Goal: Task Accomplishment & Management: Complete application form

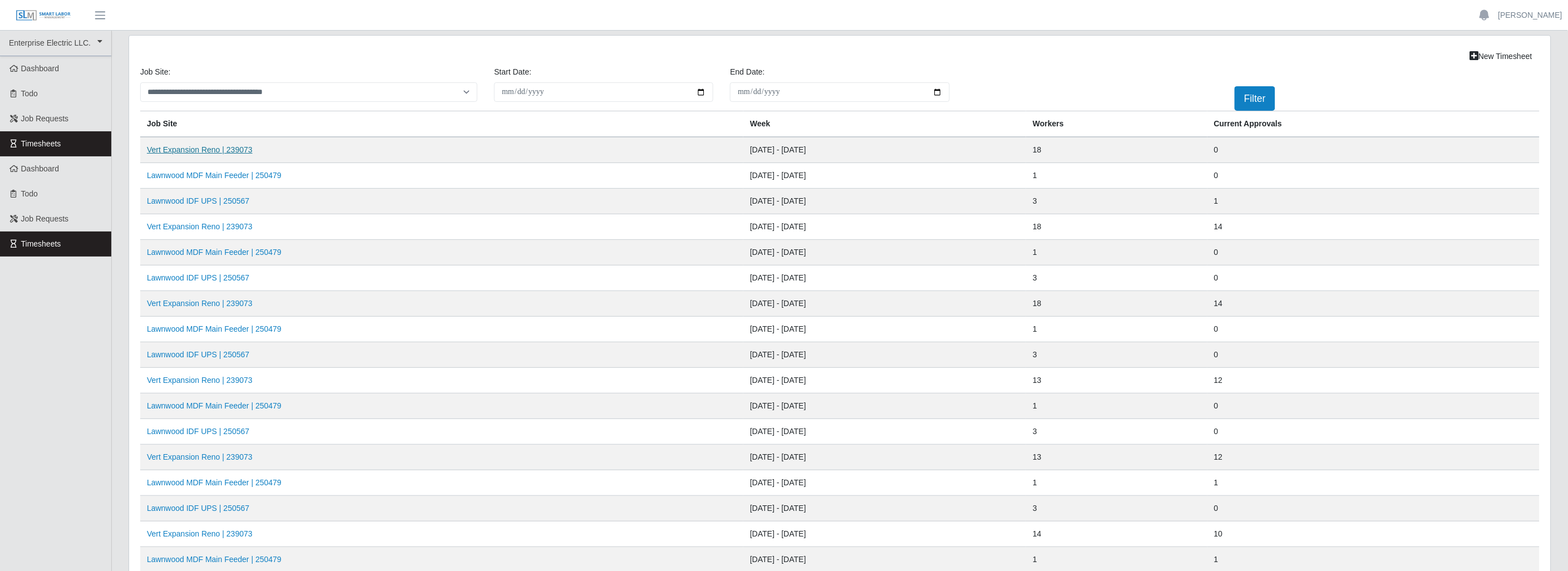
click at [228, 147] on link "Vert Expansion Reno | 239073" at bounding box center [200, 149] width 106 height 9
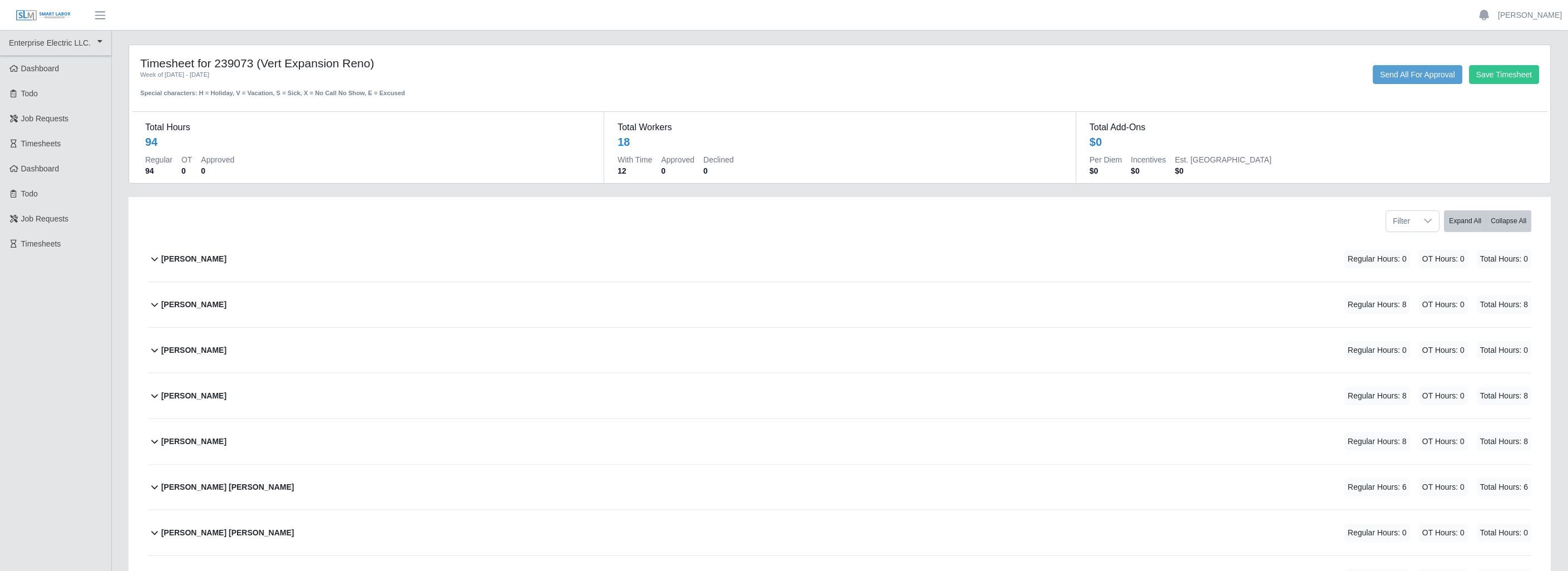
click at [158, 304] on icon at bounding box center [154, 305] width 13 height 13
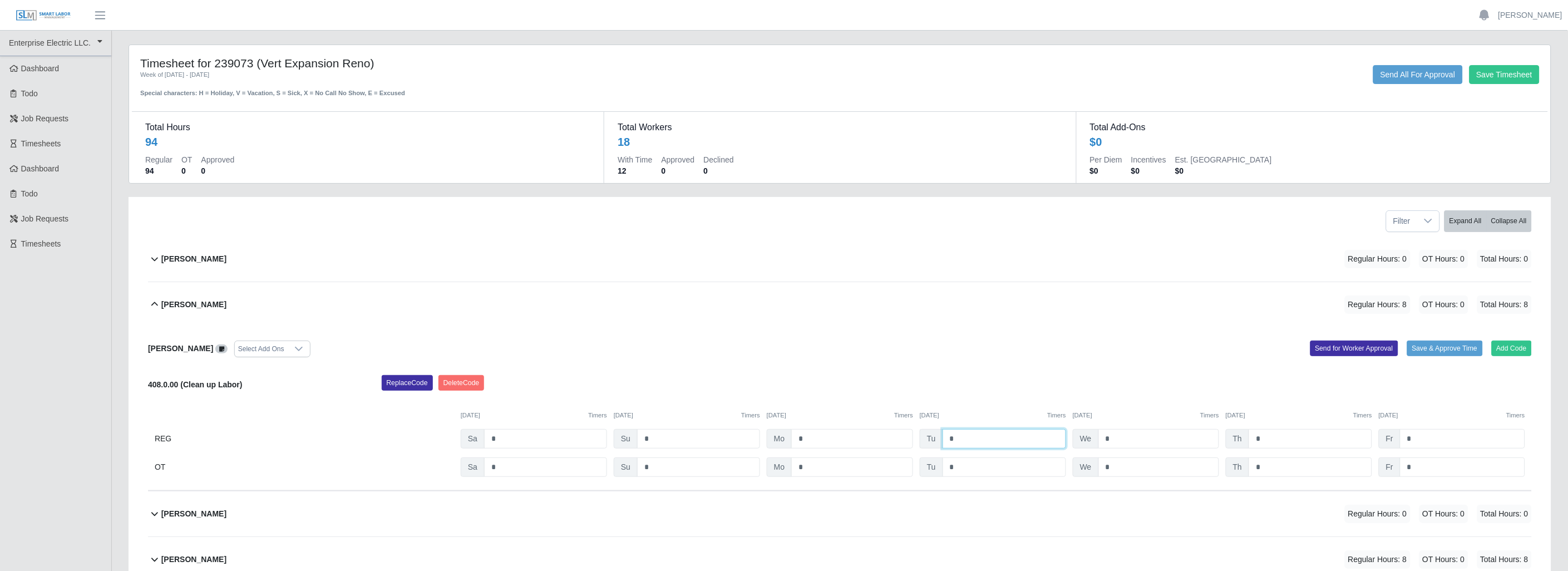
click at [968, 437] on input "*" at bounding box center [1004, 439] width 123 height 19
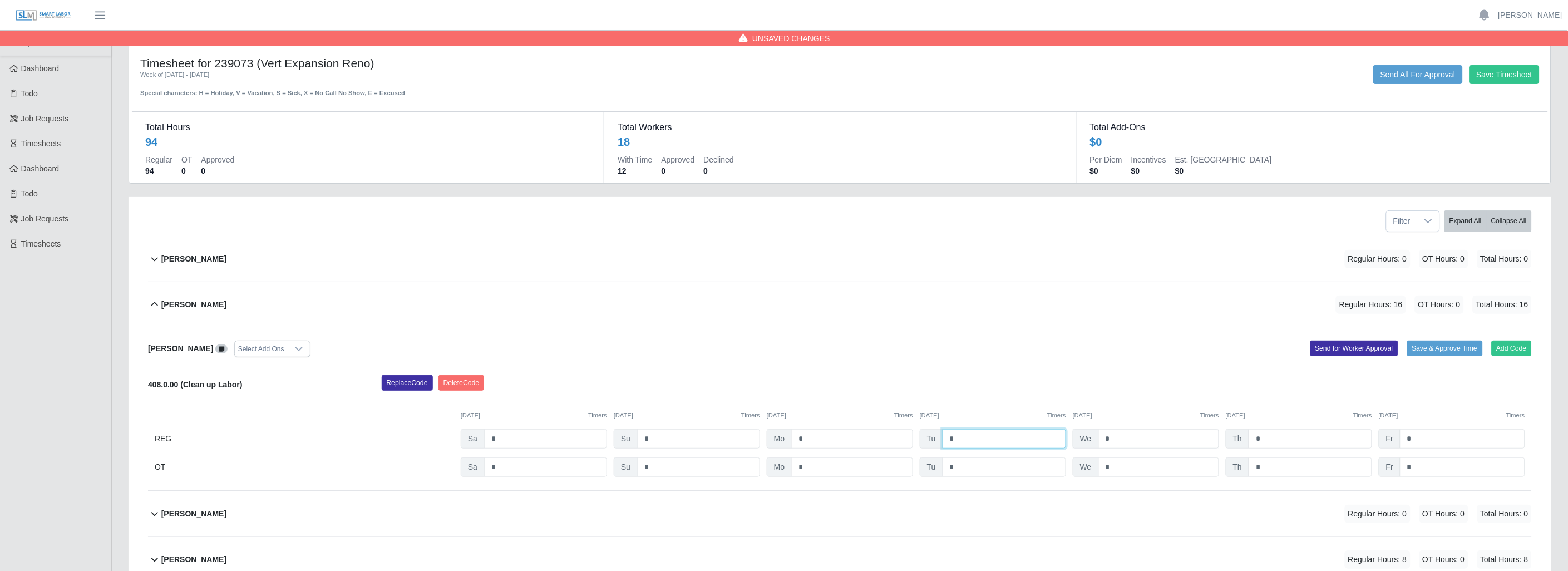
type input "*"
click at [1156, 437] on input "*" at bounding box center [1158, 439] width 121 height 19
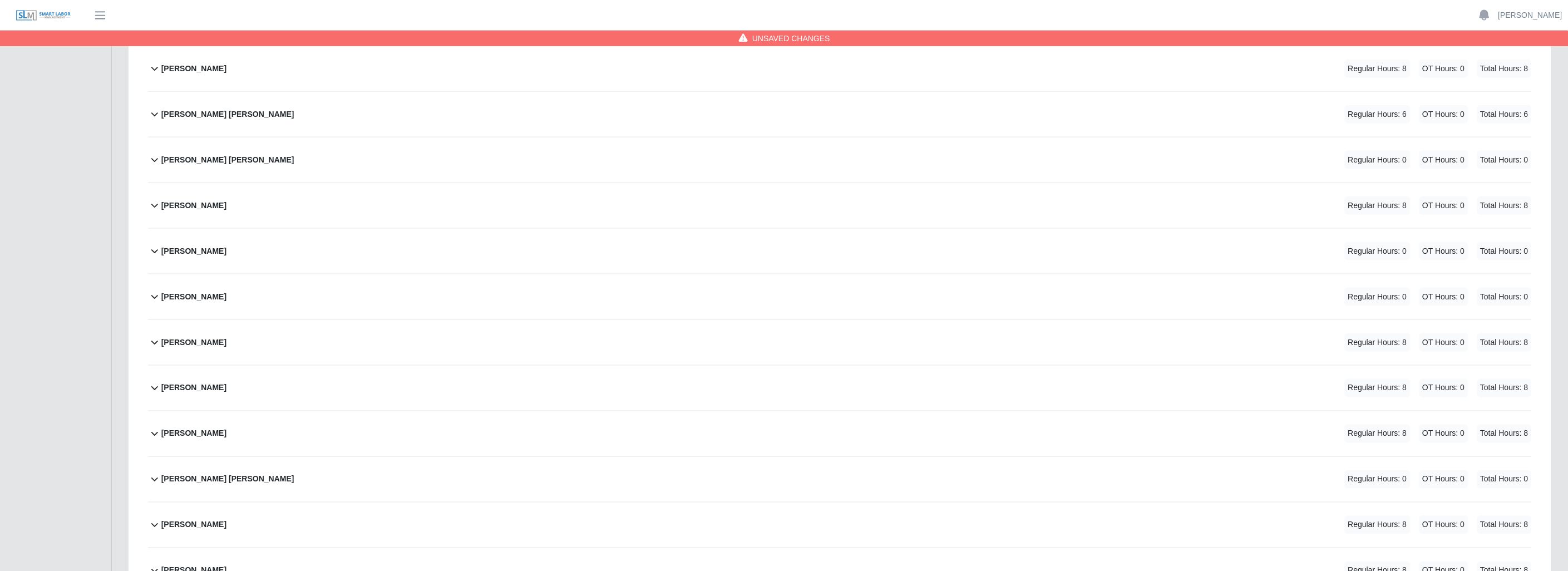
scroll to position [556, 0]
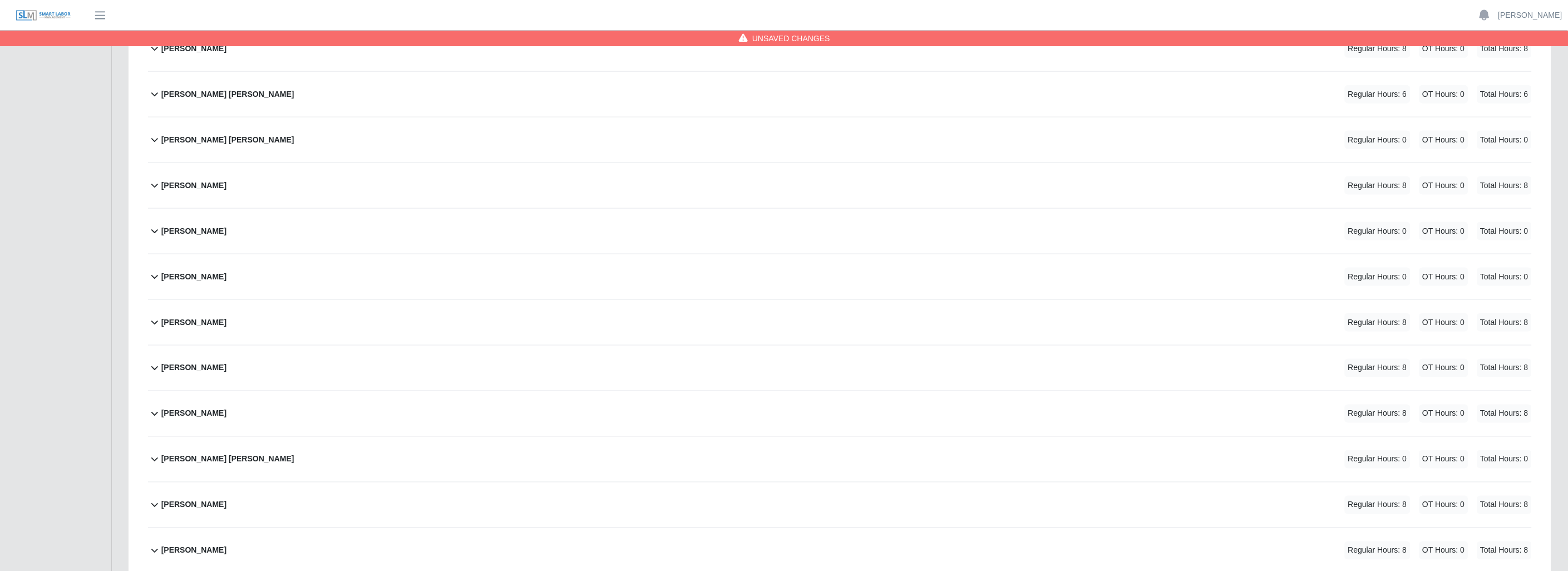
click at [151, 322] on icon at bounding box center [154, 322] width 13 height 13
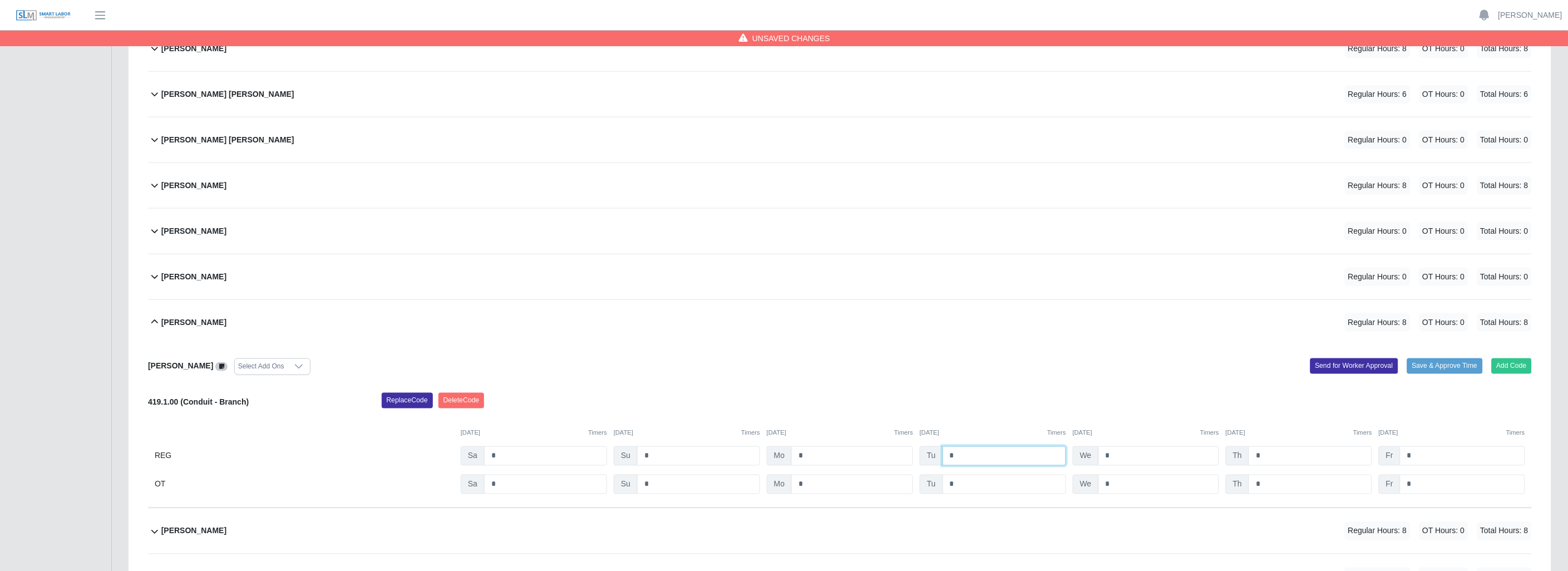
click at [969, 456] on input "*" at bounding box center [1004, 456] width 123 height 19
type input "*"
click at [937, 342] on div "Lawrence Compton Regular Hours: 16 OT Hours: 0 Total Hours: 16" at bounding box center [846, 322] width 1370 height 45
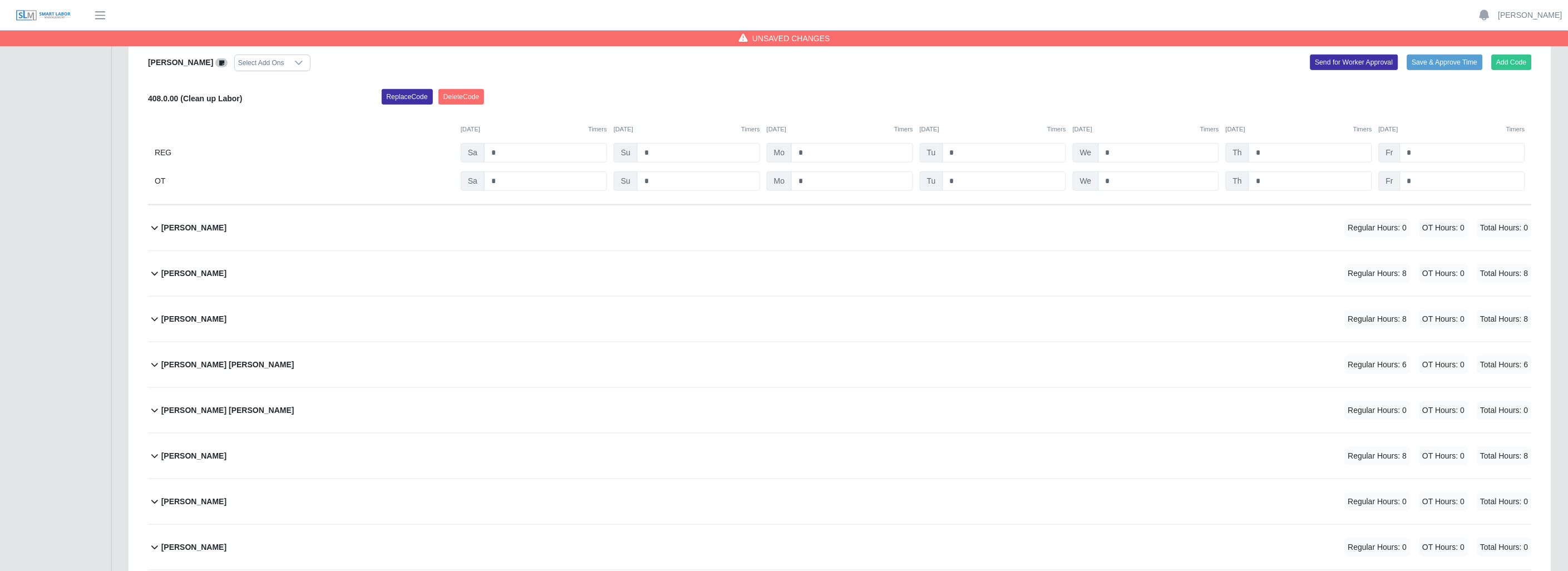
scroll to position [247, 0]
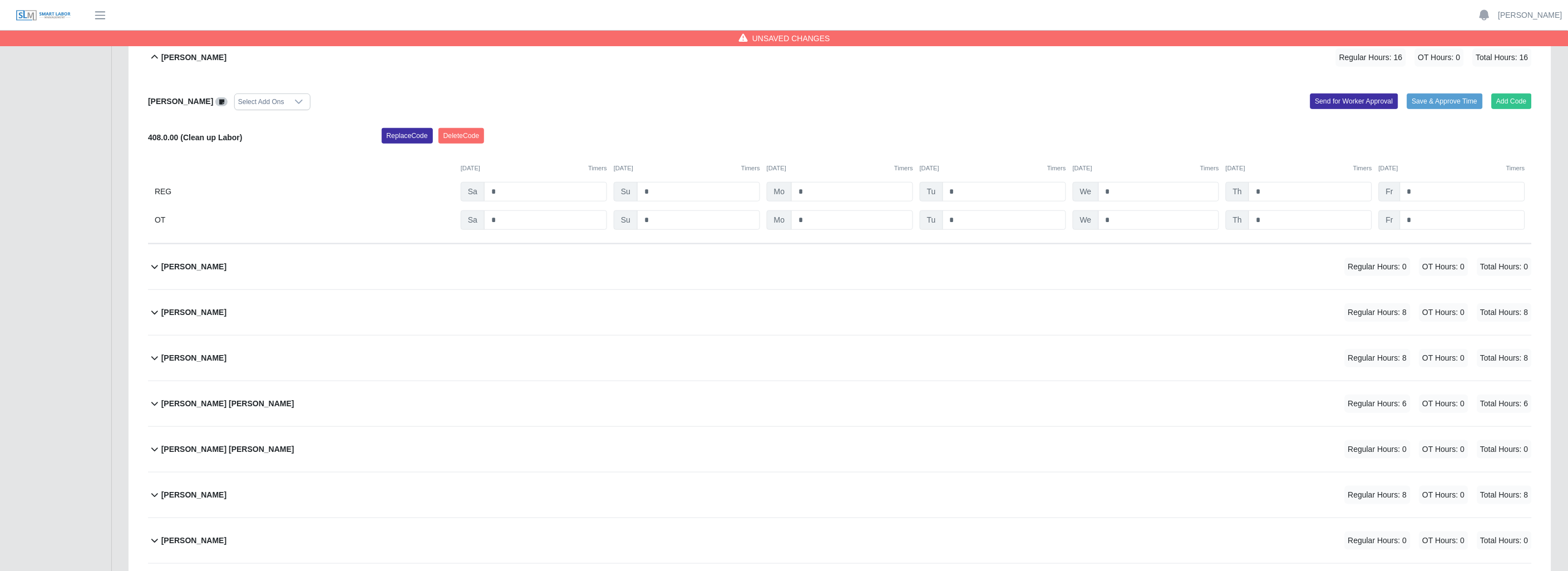
click at [157, 262] on icon at bounding box center [154, 266] width 13 height 13
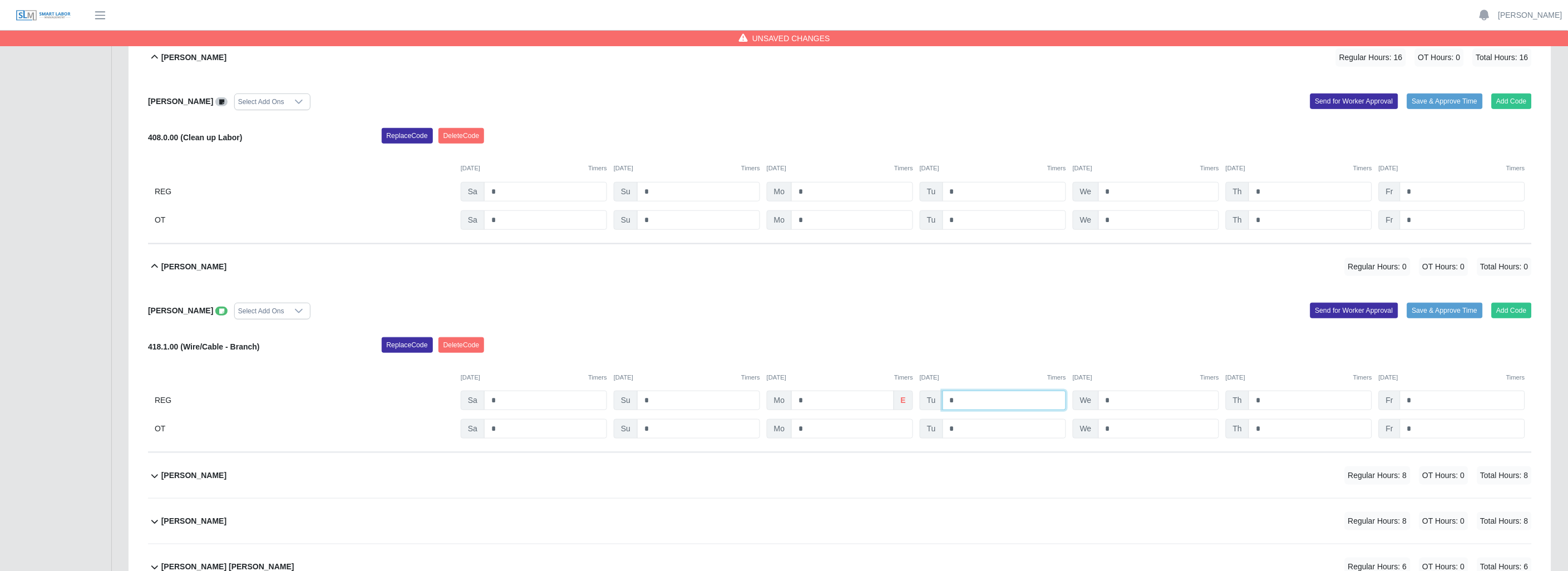
click at [959, 401] on input "*" at bounding box center [1004, 400] width 123 height 19
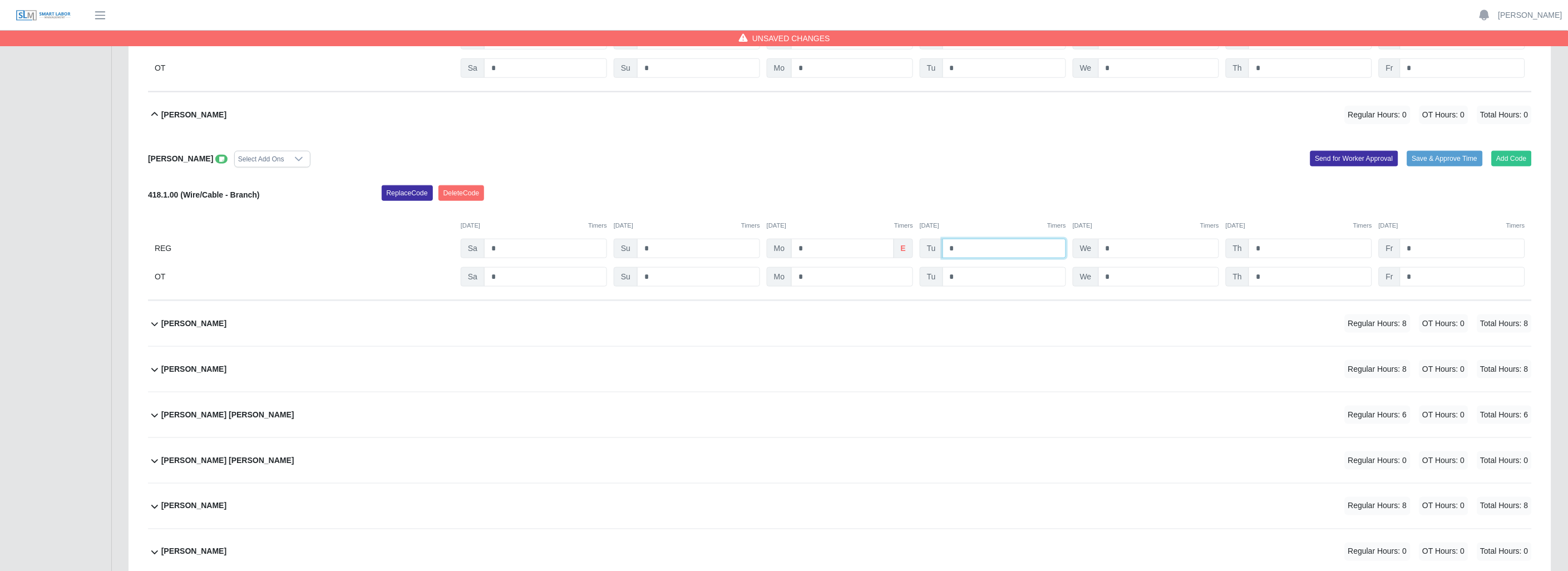
scroll to position [433, 0]
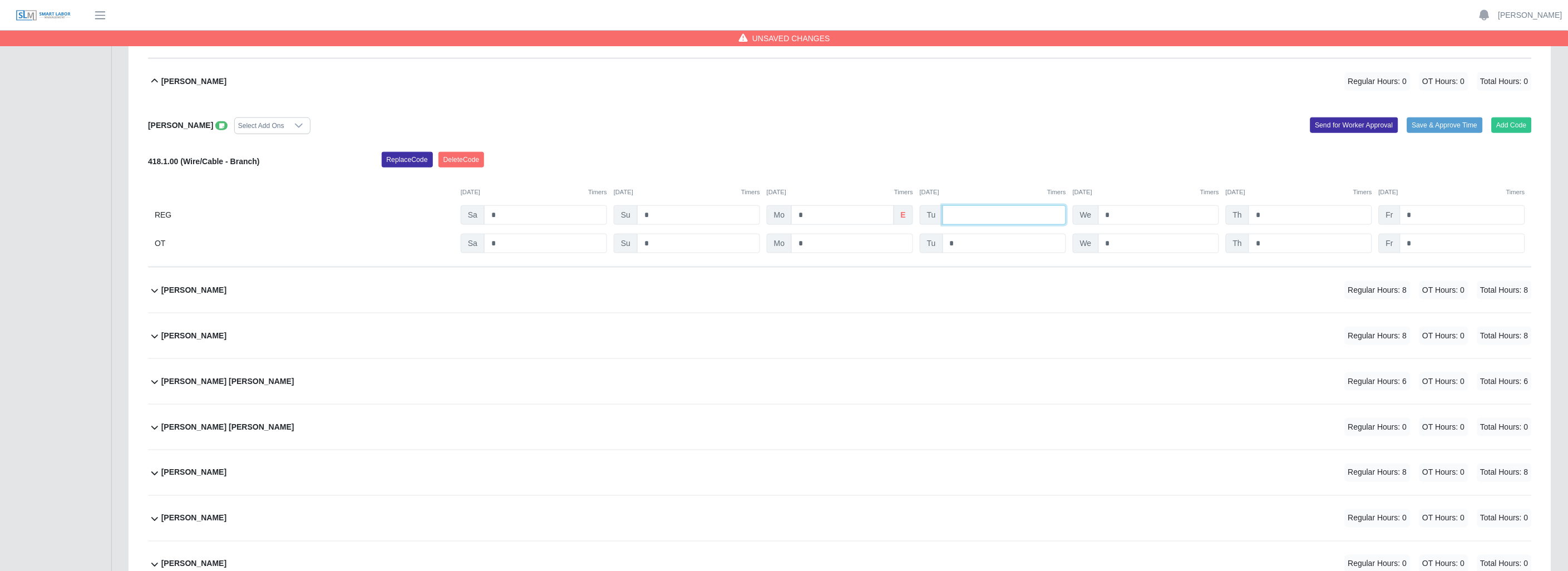
type input "*"
click at [151, 292] on icon at bounding box center [154, 291] width 13 height 13
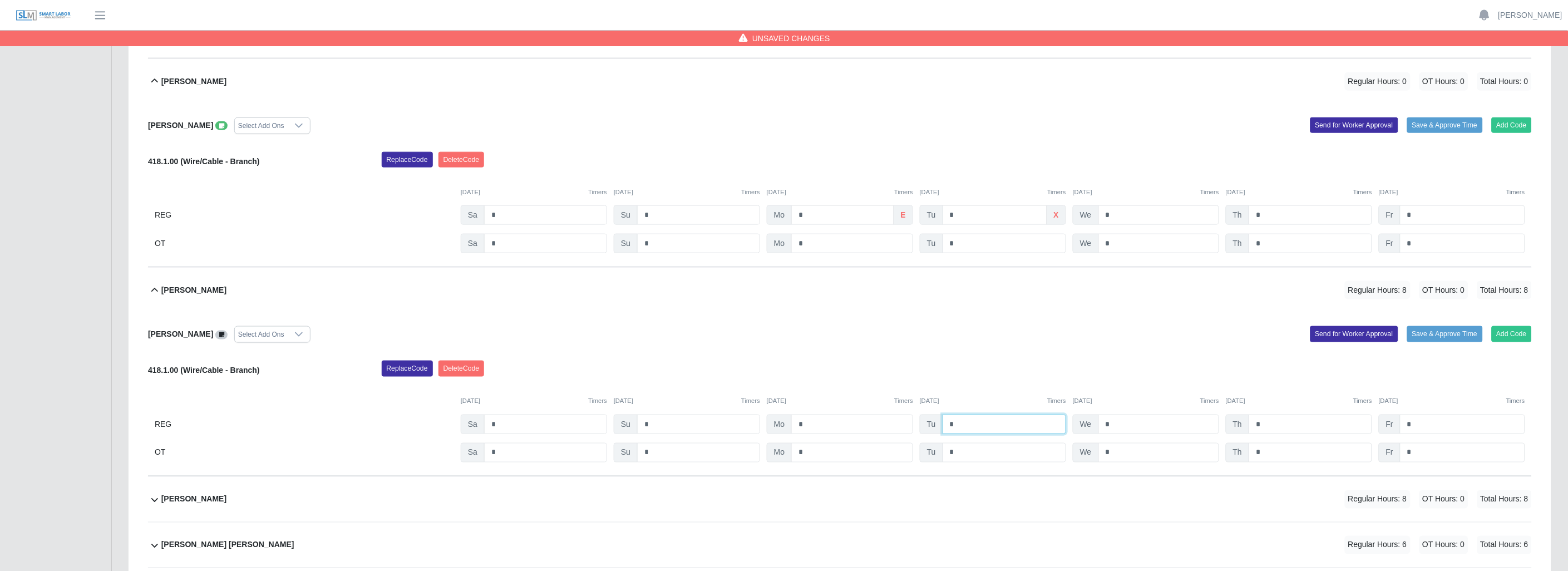
click at [985, 423] on input "*" at bounding box center [1004, 425] width 123 height 19
type input "*"
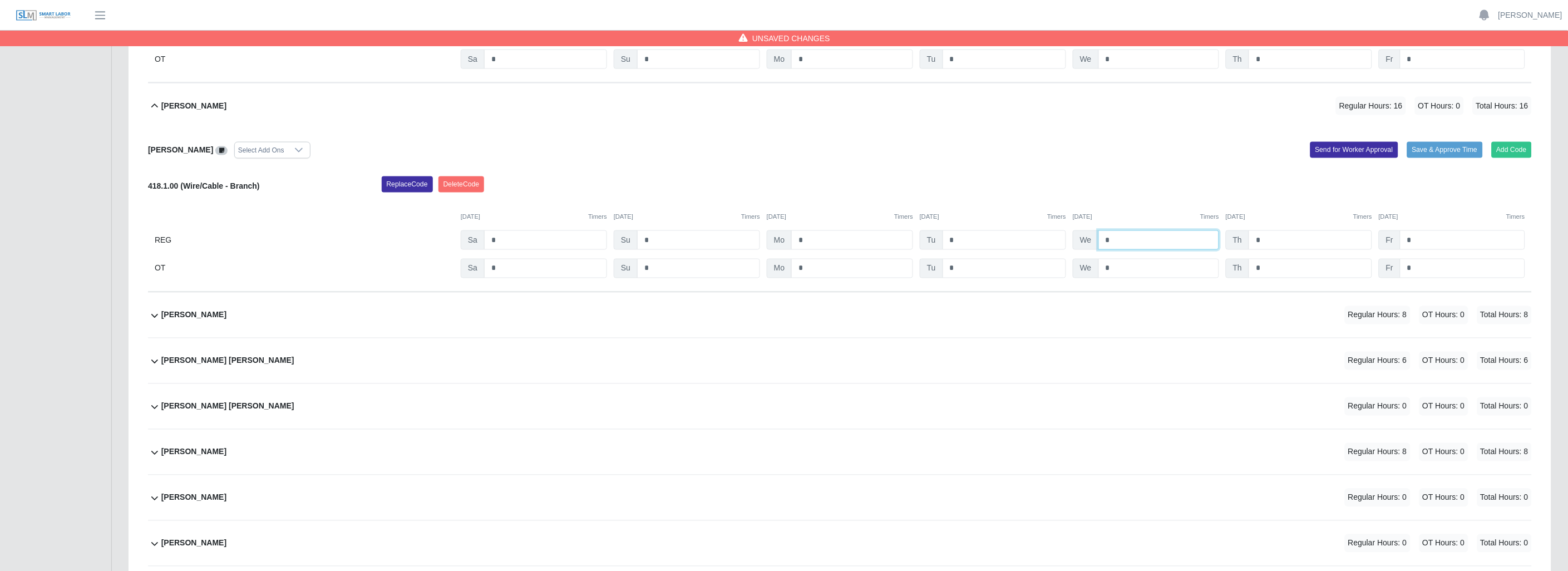
scroll to position [619, 0]
click at [153, 313] on icon at bounding box center [154, 314] width 13 height 13
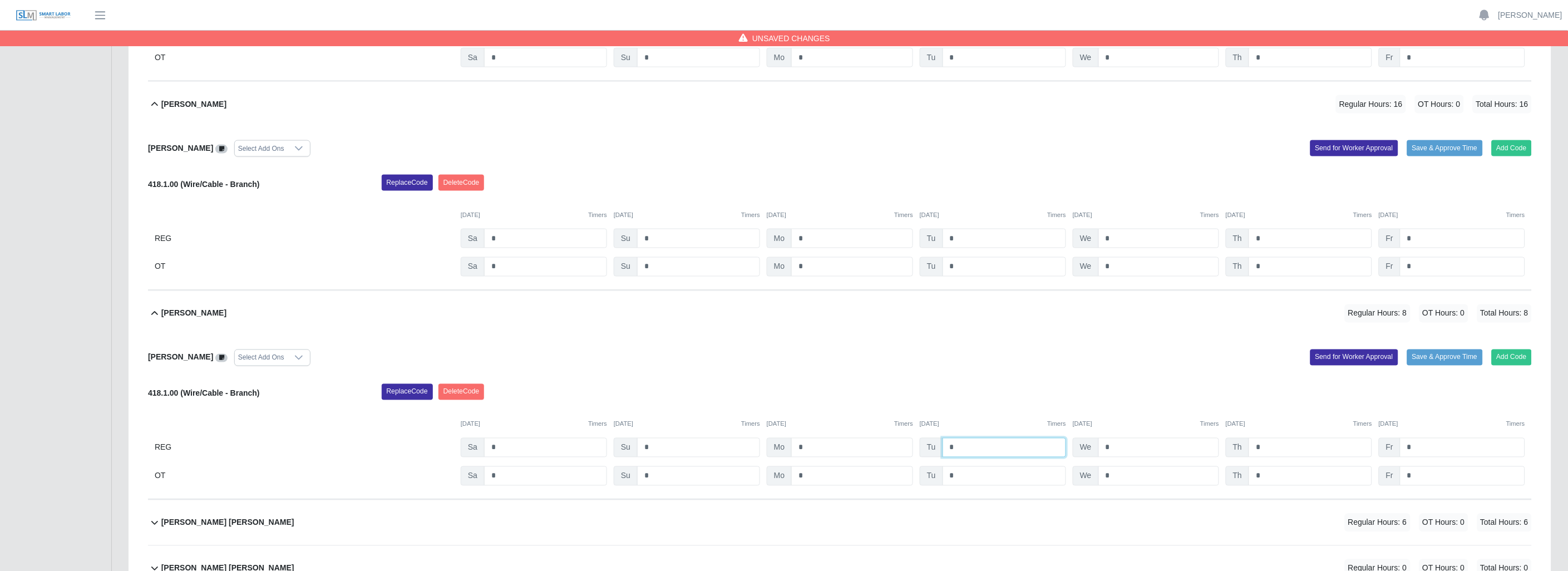
click at [993, 455] on input "*" at bounding box center [1004, 448] width 123 height 19
type input "*"
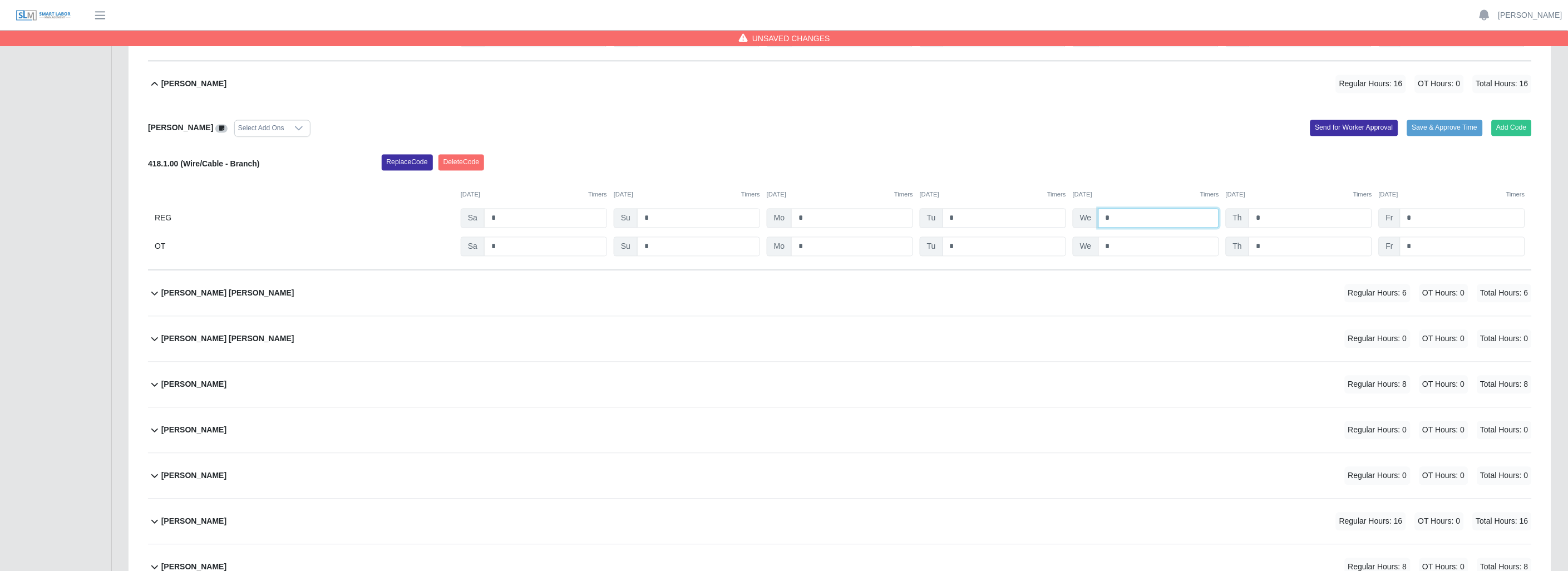
scroll to position [866, 0]
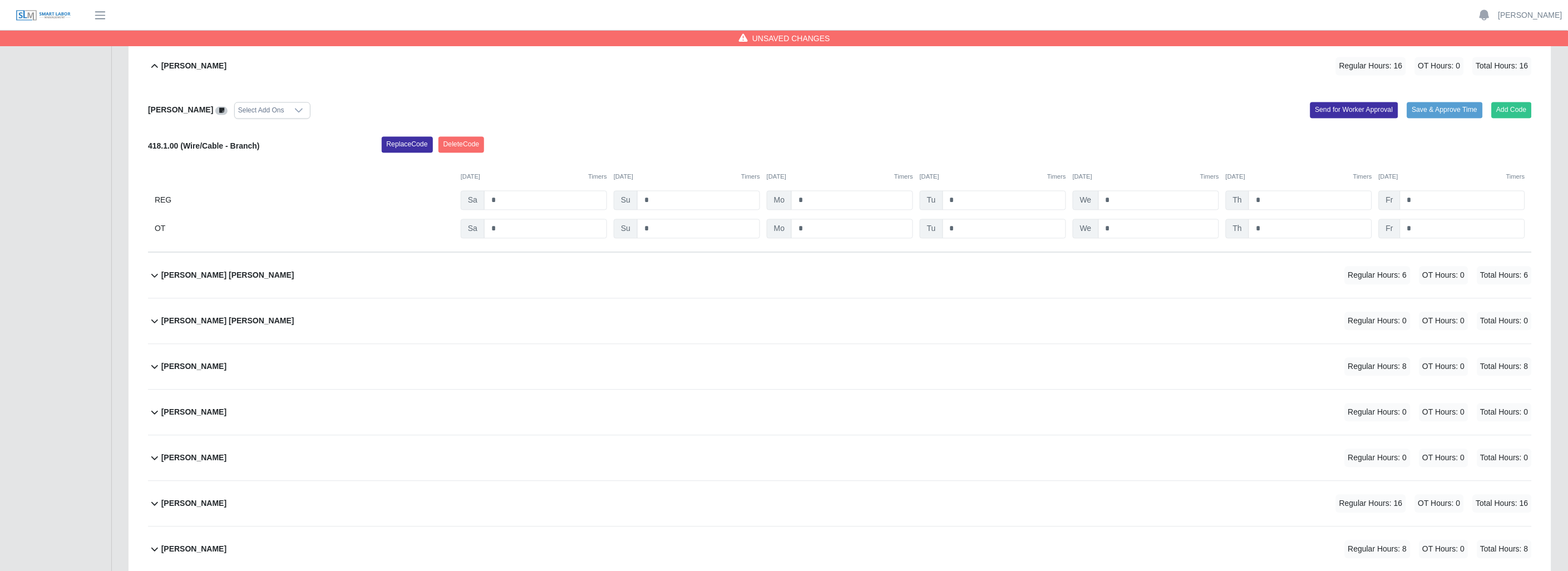
click at [149, 364] on icon at bounding box center [154, 367] width 13 height 13
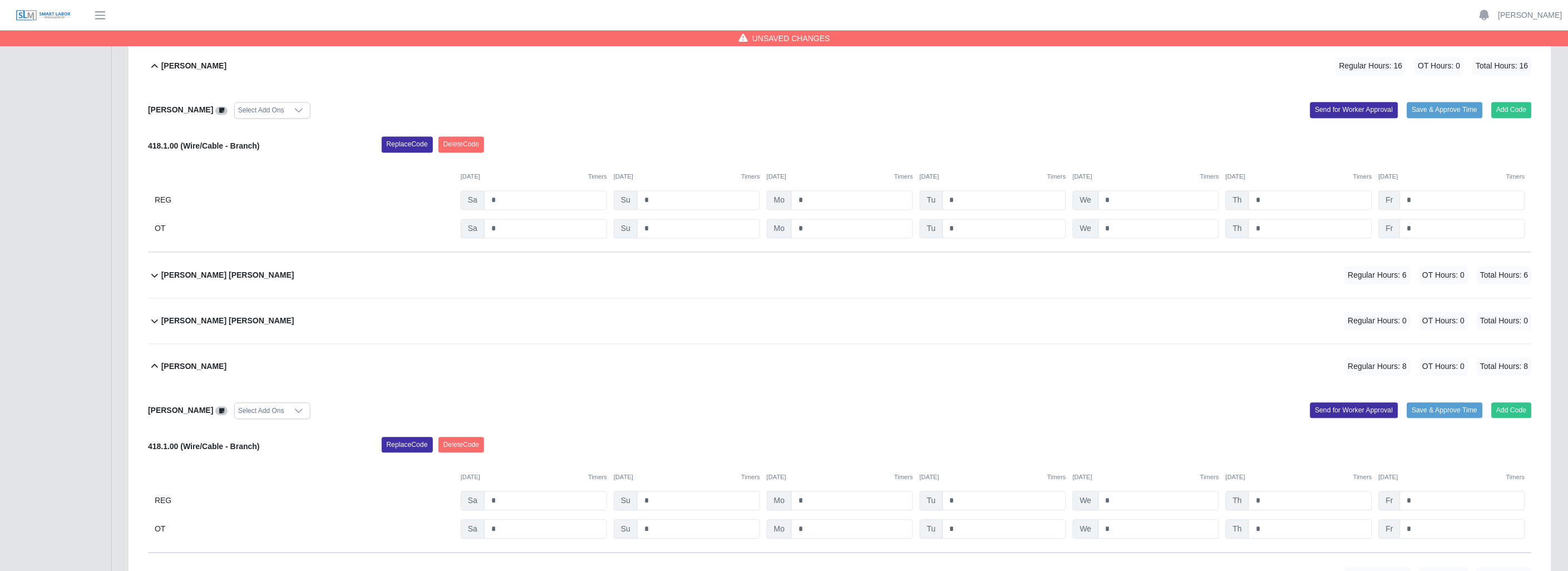
scroll to position [928, 0]
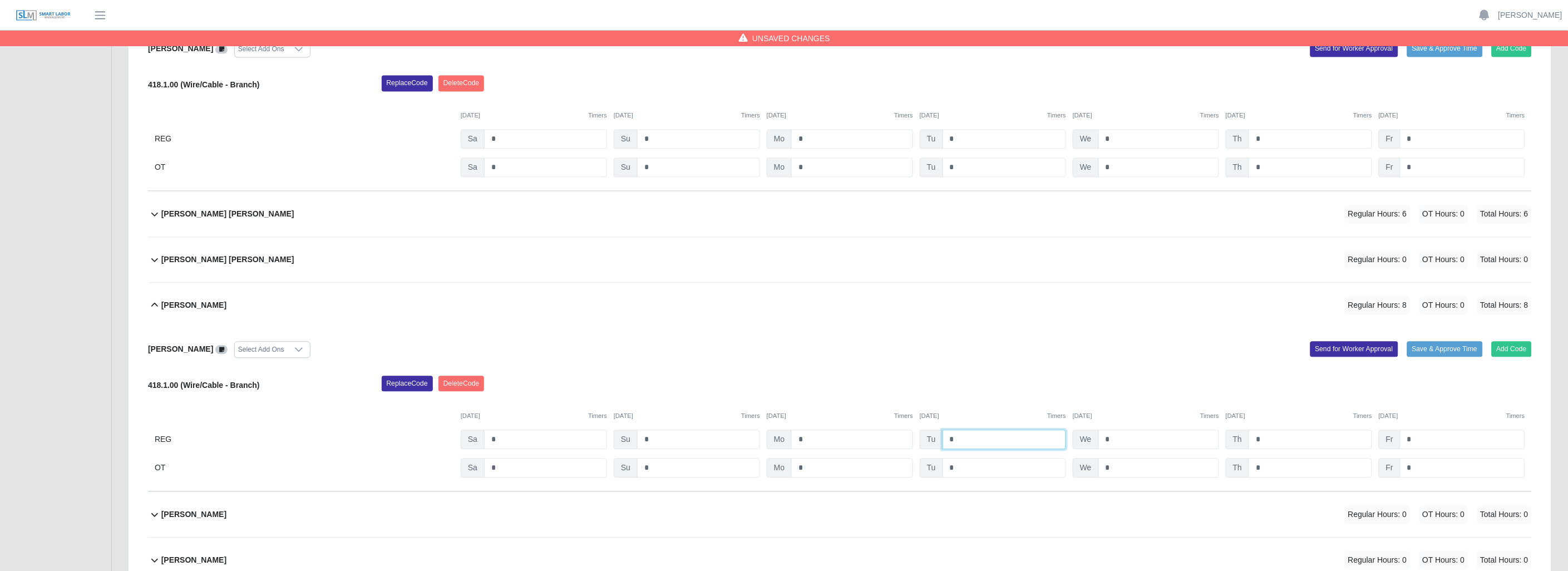
click at [963, 442] on input "*" at bounding box center [1004, 439] width 123 height 19
type input "*"
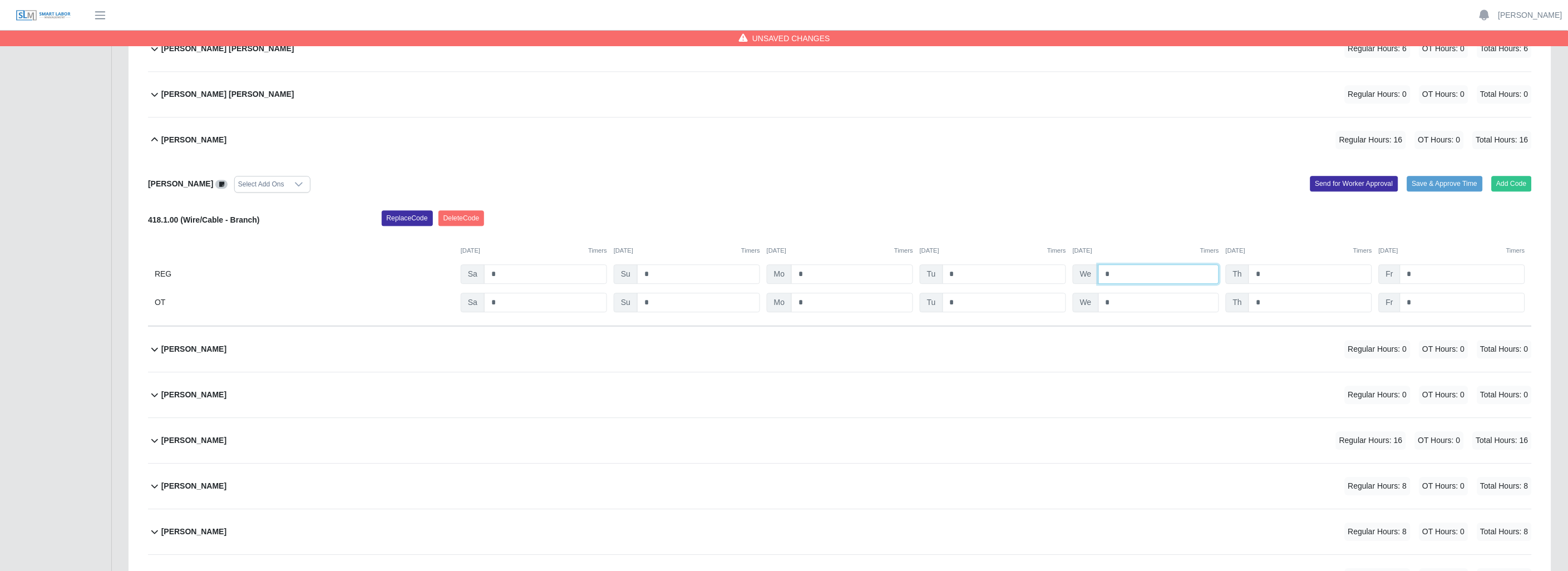
scroll to position [1114, 0]
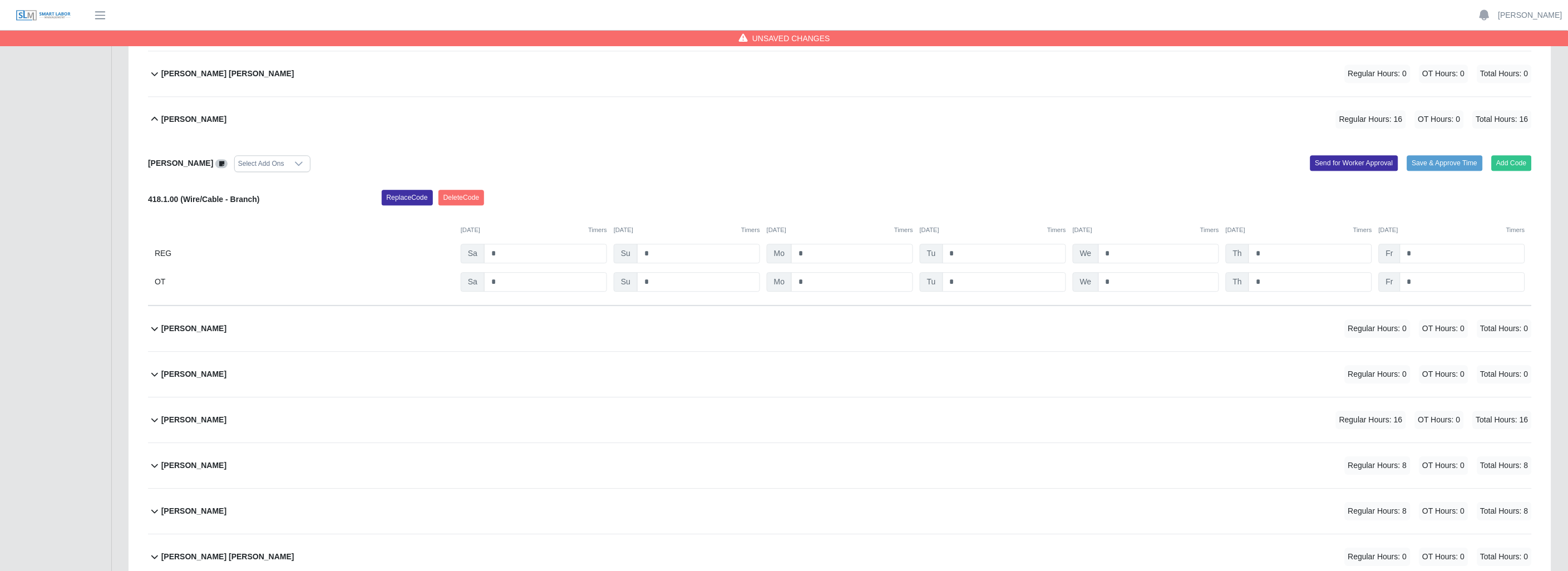
click at [151, 421] on icon at bounding box center [154, 420] width 13 height 13
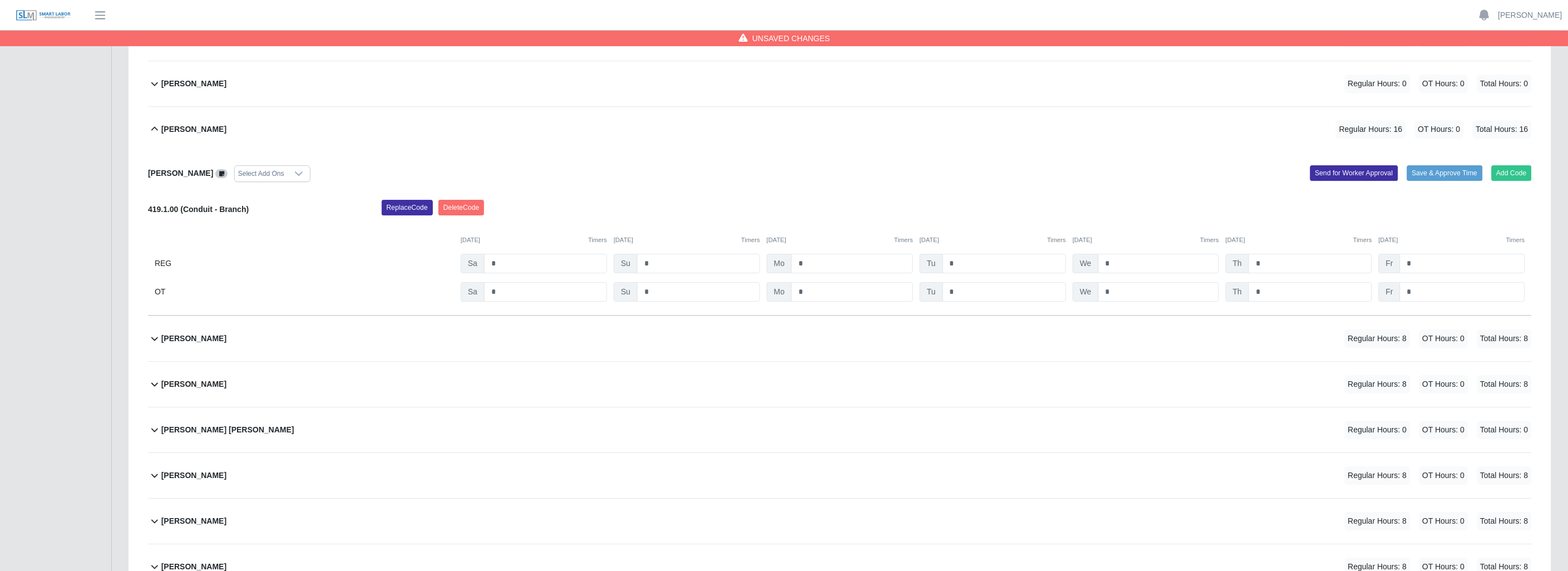
scroll to position [1422, 0]
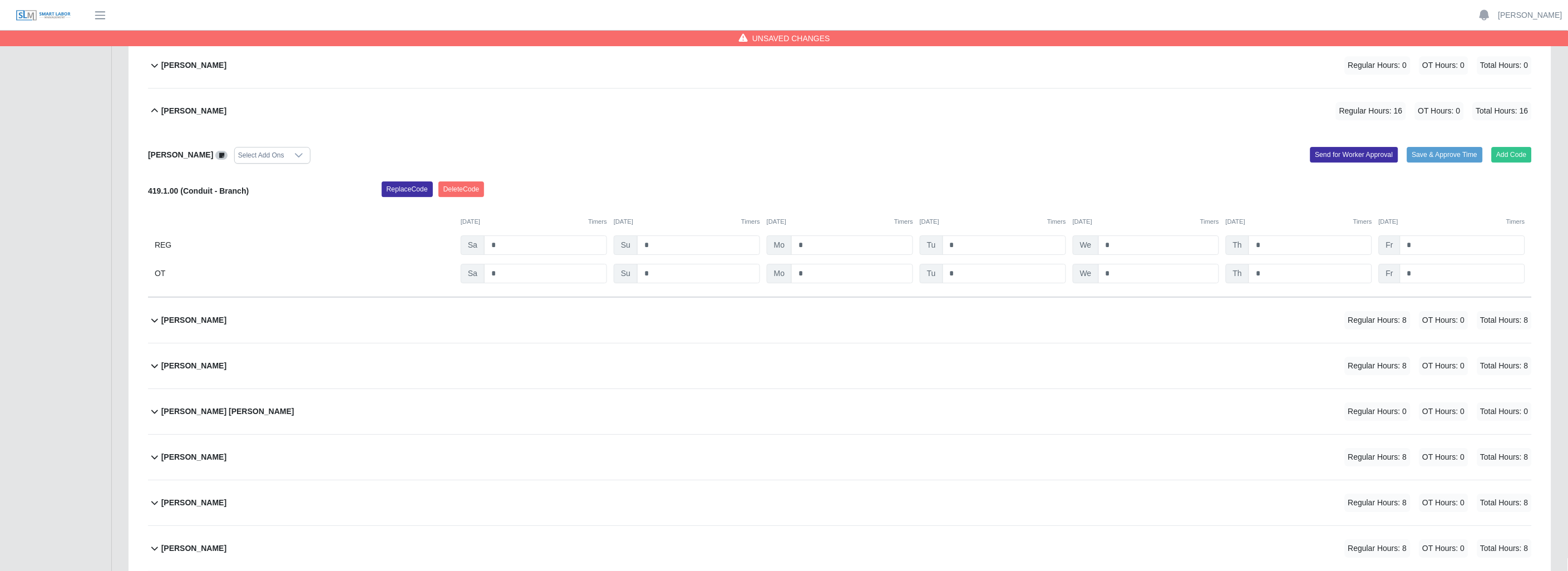
click at [156, 323] on icon at bounding box center [154, 321] width 6 height 4
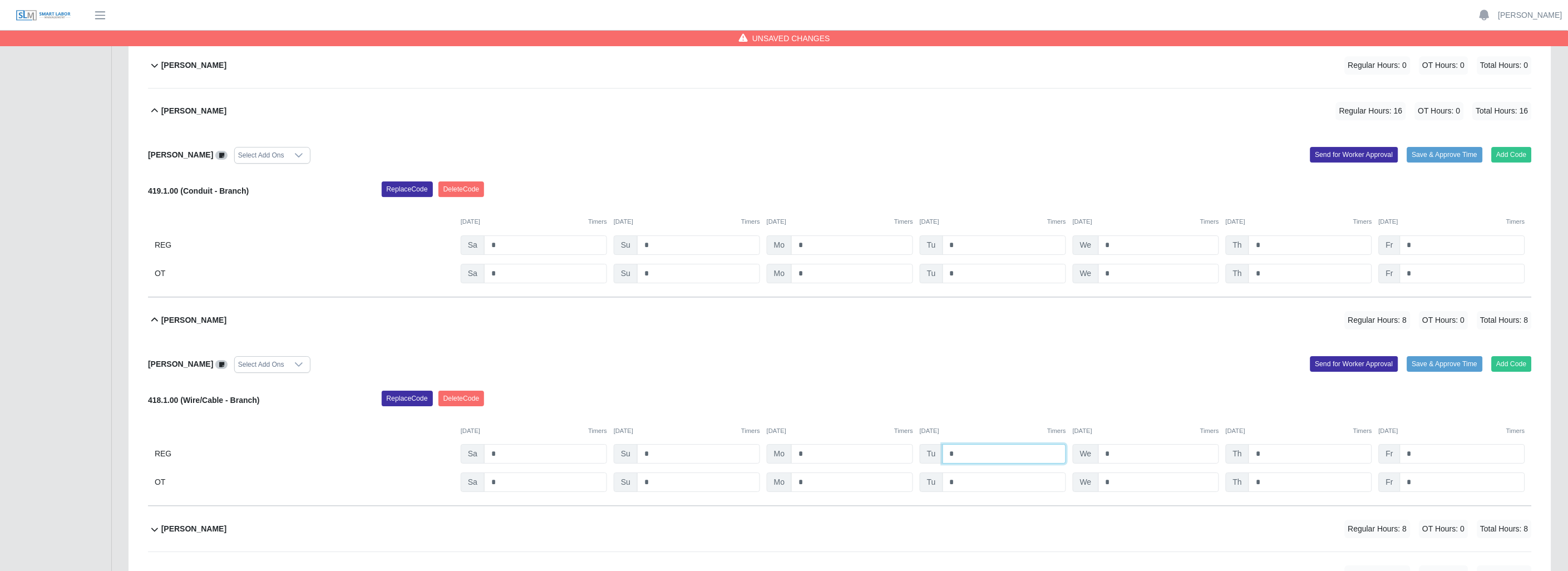
click at [972, 457] on input "*" at bounding box center [1004, 454] width 123 height 19
type input "*"
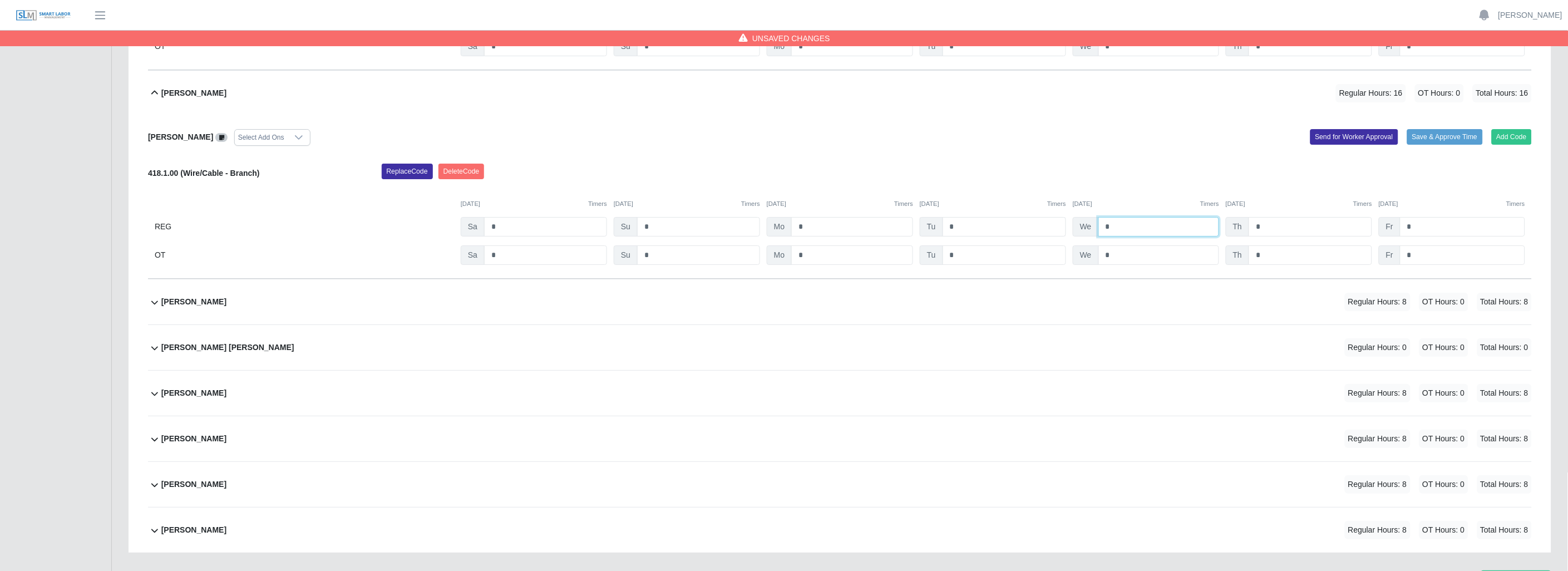
scroll to position [1670, 0]
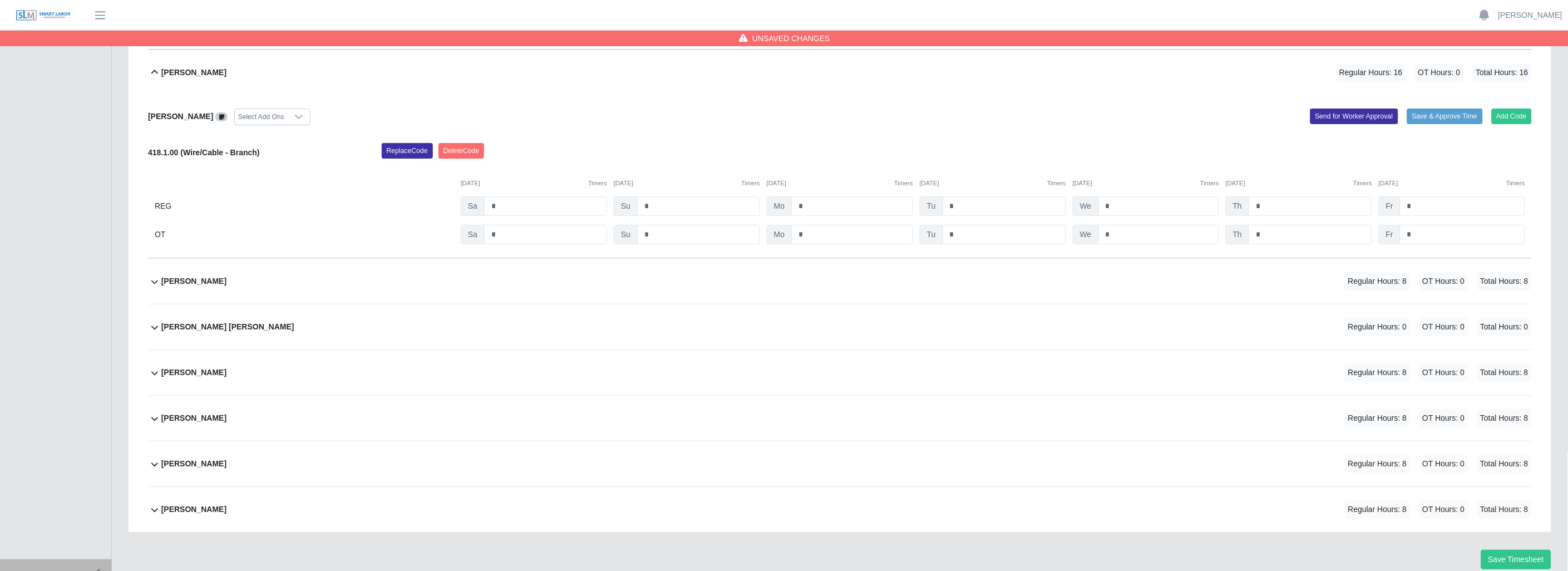
click at [158, 280] on icon at bounding box center [154, 282] width 13 height 13
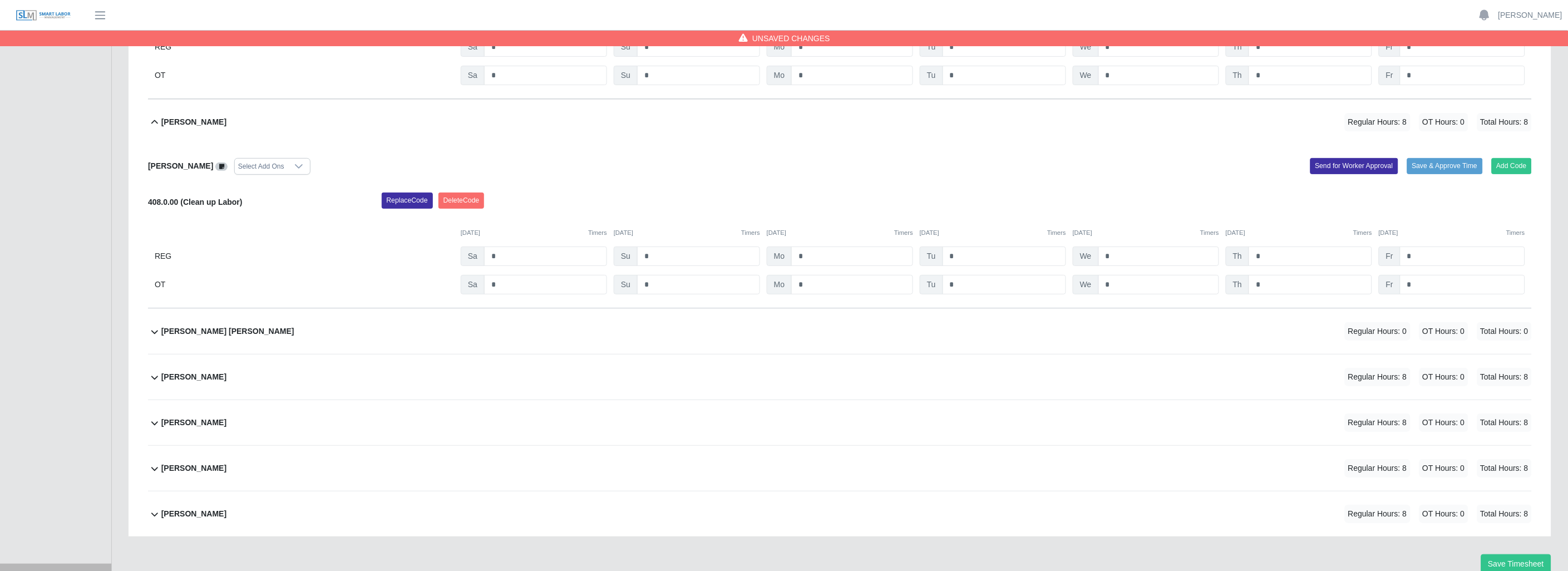
scroll to position [1834, 0]
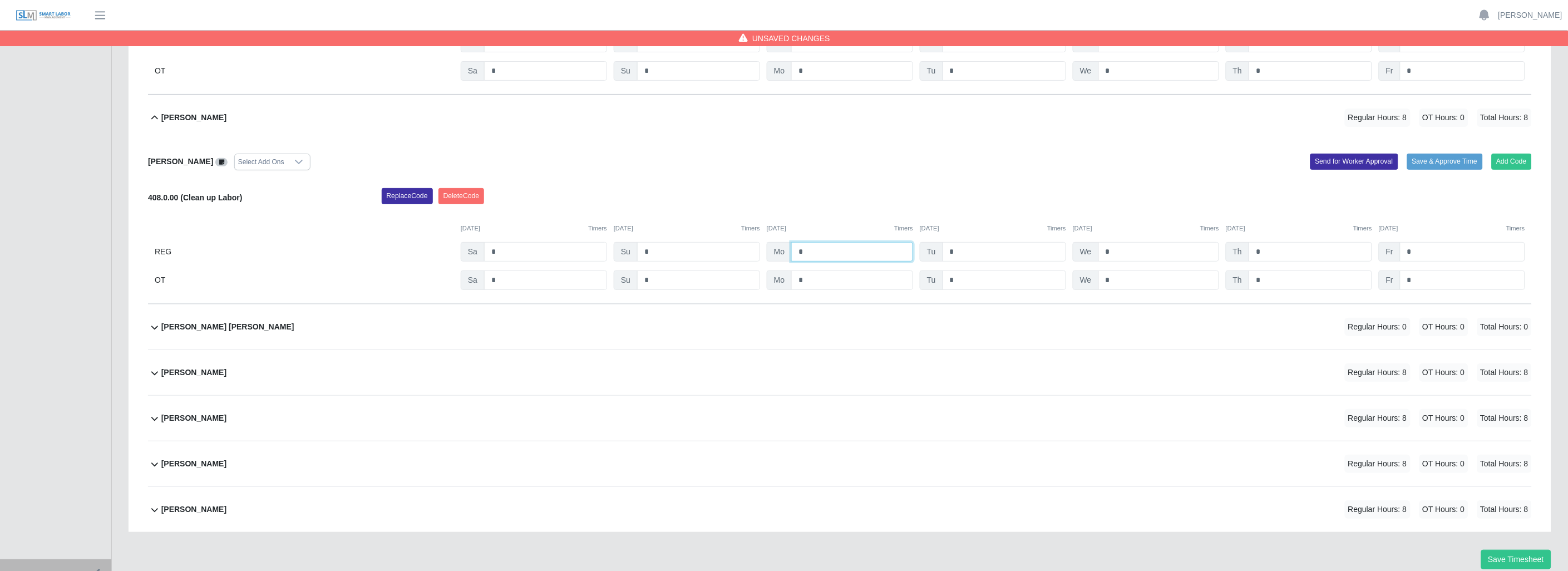
click at [839, 254] on input "*" at bounding box center [852, 252] width 122 height 19
click at [839, 253] on input "**" at bounding box center [852, 252] width 122 height 19
type input "*"
click at [153, 371] on icon at bounding box center [154, 373] width 13 height 13
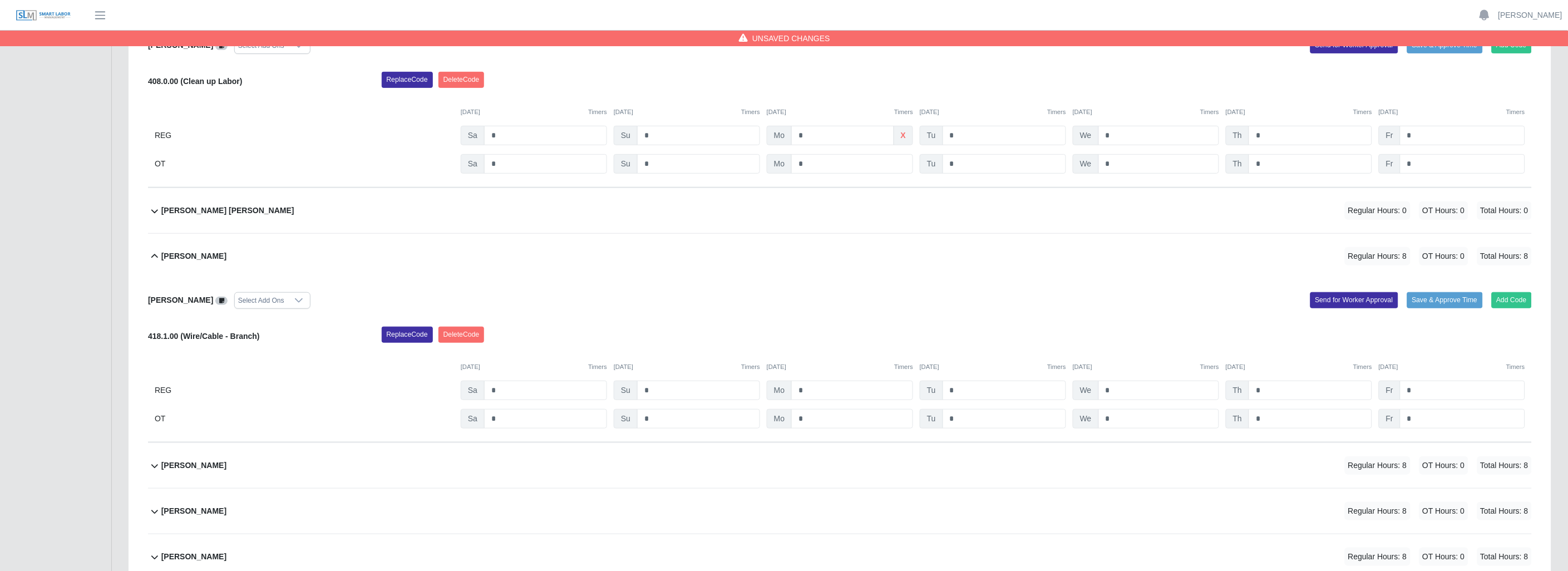
scroll to position [1997, 0]
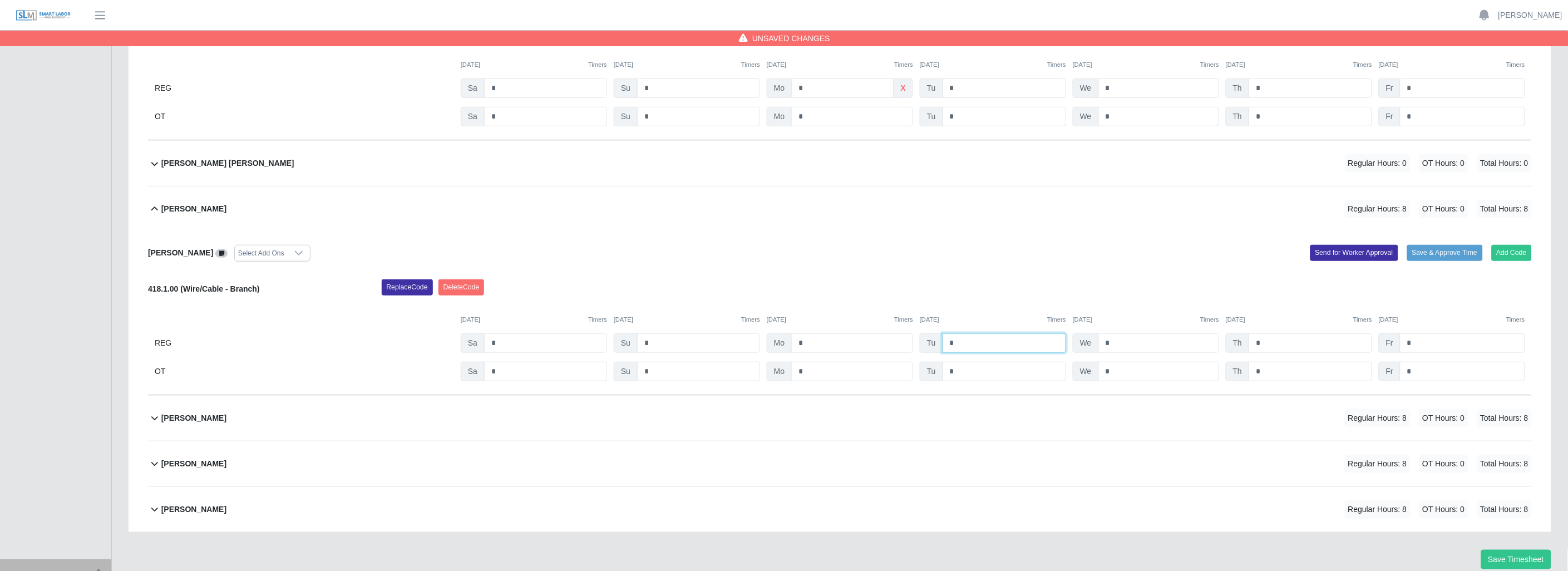
click at [965, 348] on input "*" at bounding box center [1004, 344] width 123 height 19
type input "*"
click at [153, 419] on icon at bounding box center [154, 418] width 13 height 13
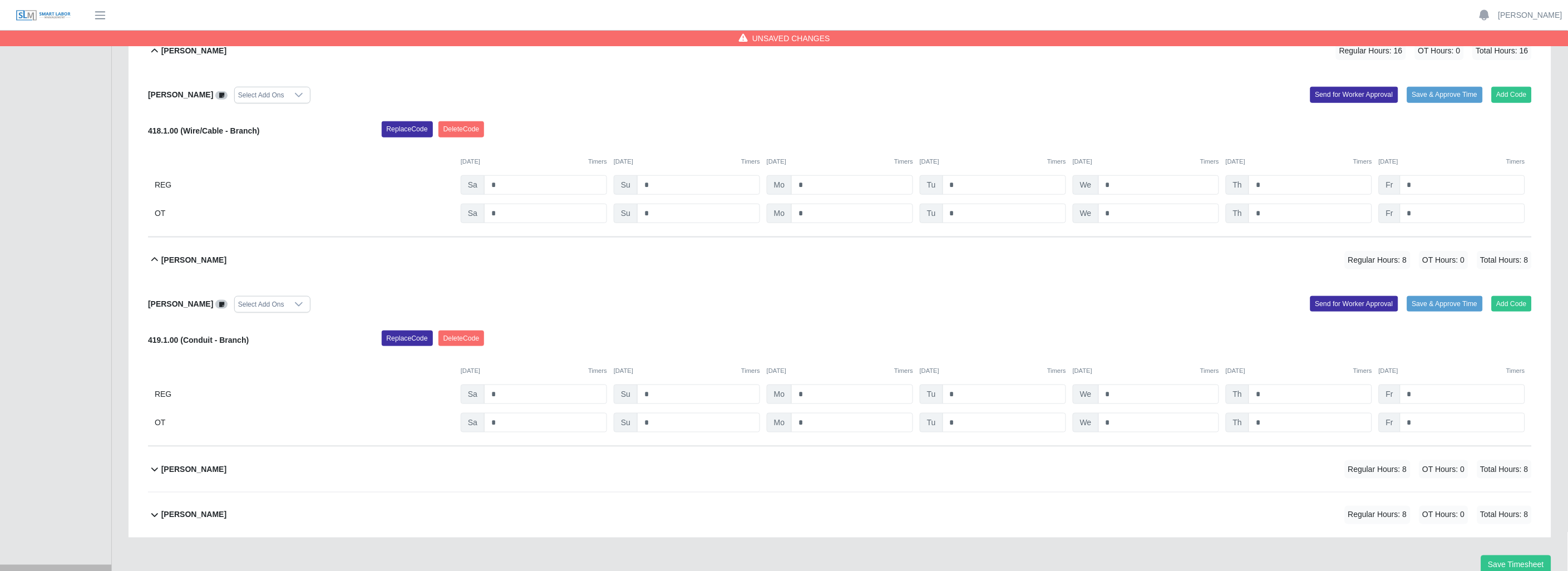
scroll to position [2162, 0]
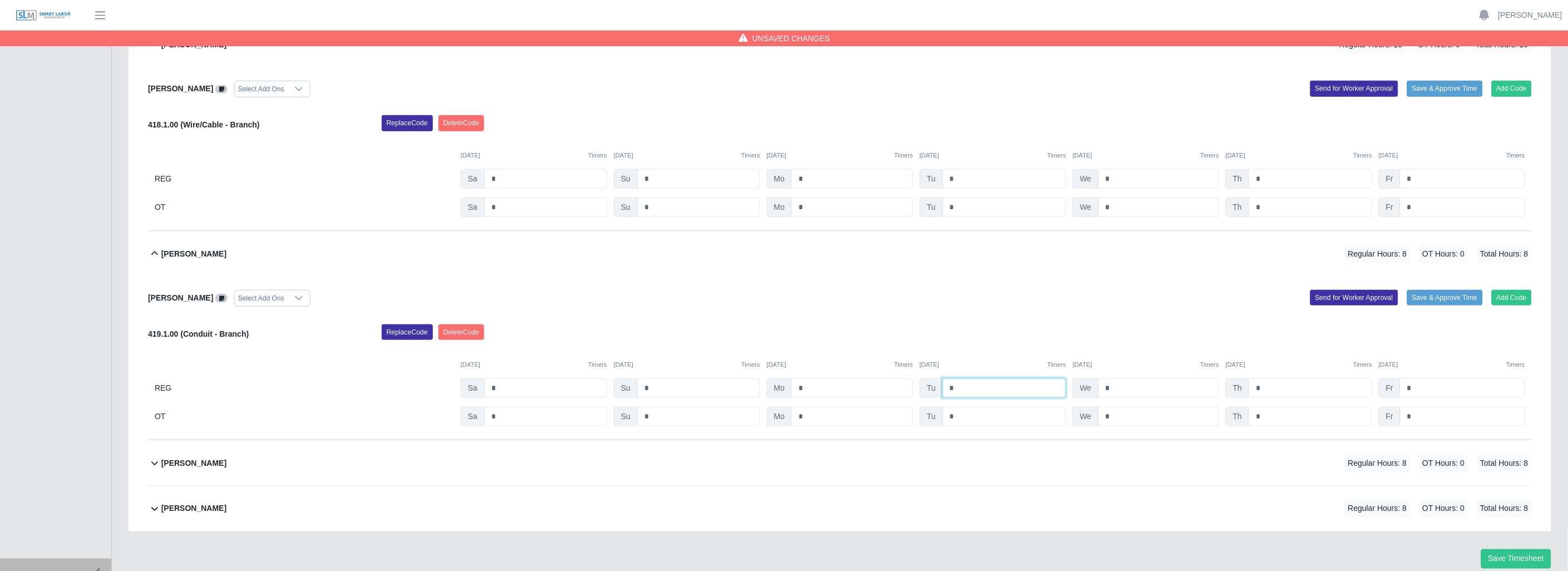
click at [969, 392] on input "*" at bounding box center [1004, 388] width 123 height 19
type input "*"
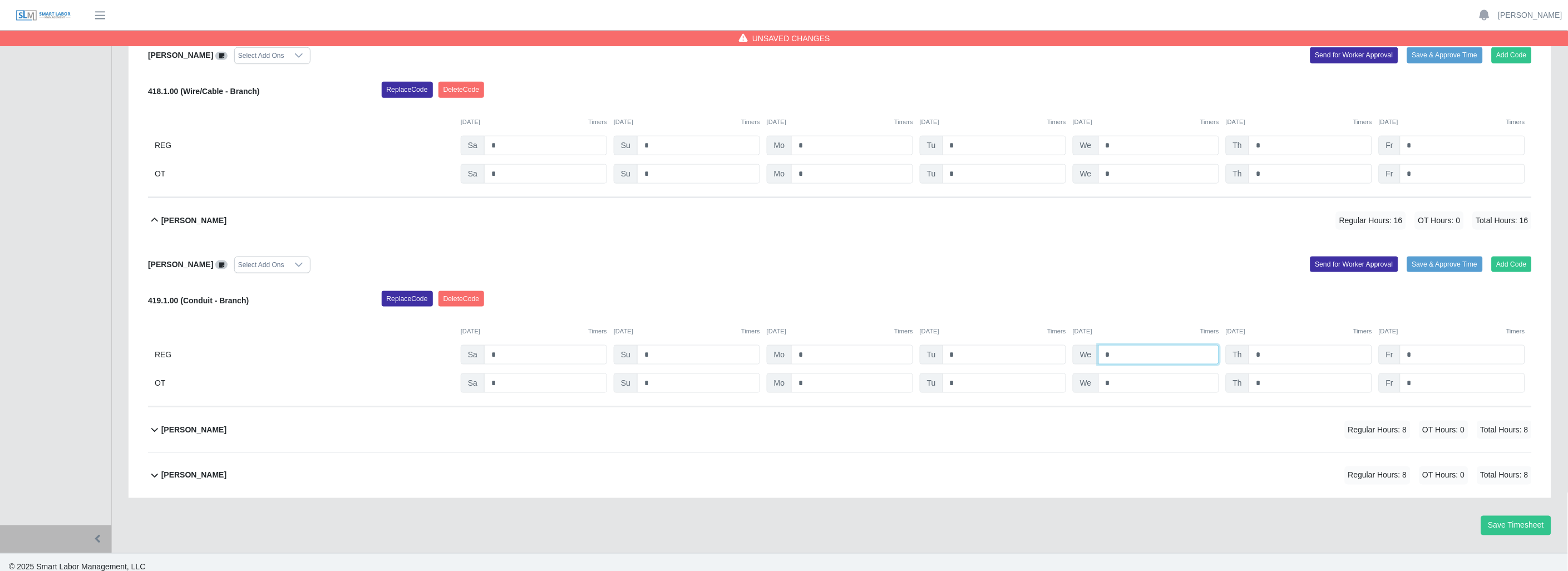
scroll to position [2208, 0]
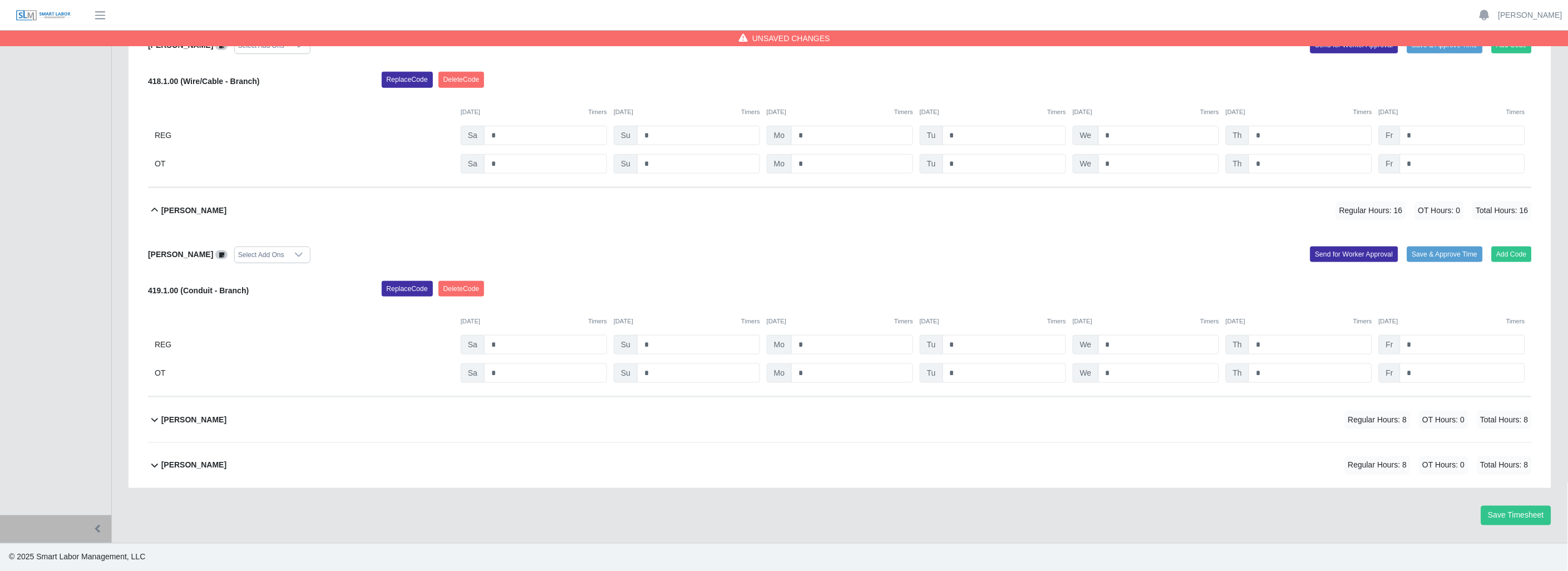
click at [150, 419] on icon at bounding box center [154, 420] width 13 height 13
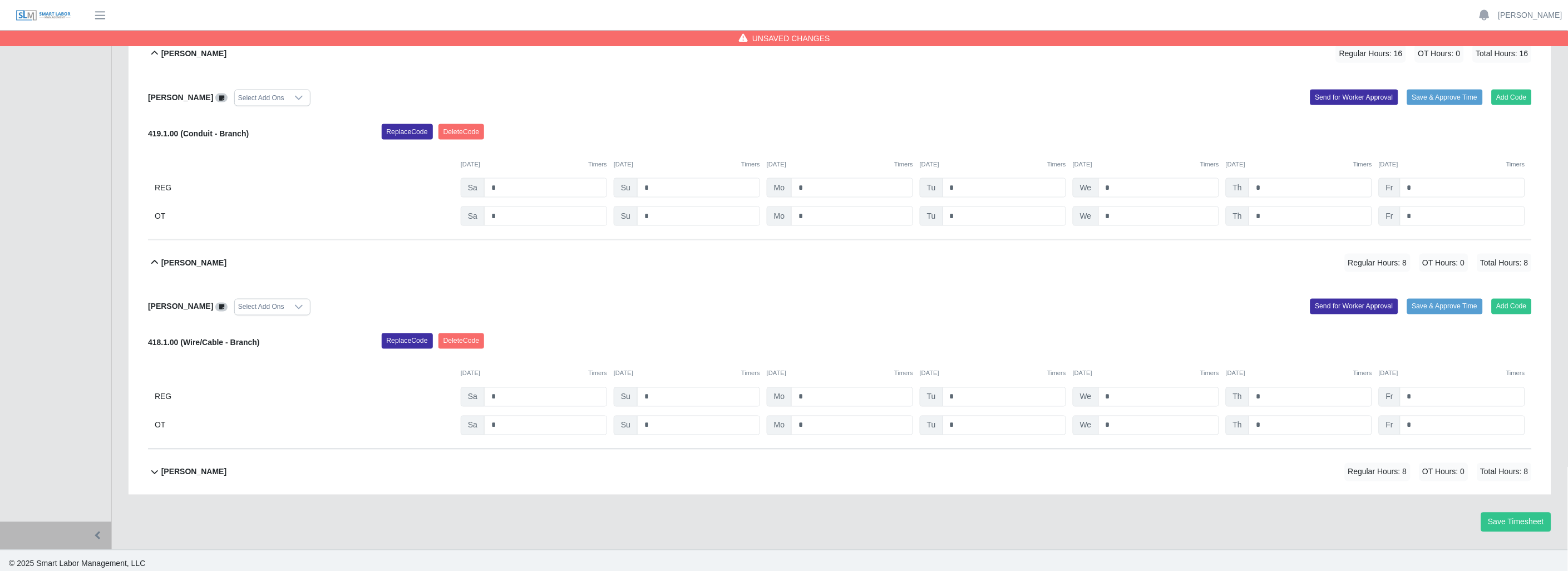
scroll to position [2373, 0]
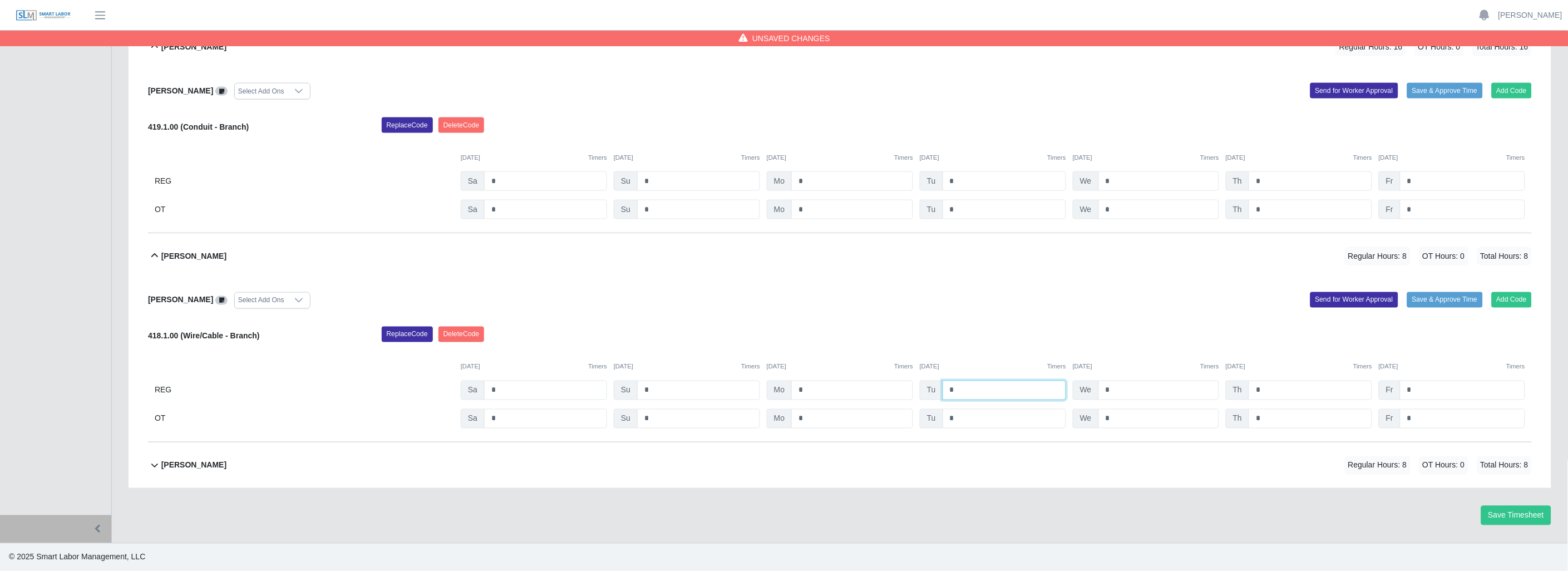
click at [974, 391] on input "*" at bounding box center [1004, 391] width 123 height 19
type input "*"
click at [154, 464] on icon at bounding box center [154, 465] width 13 height 13
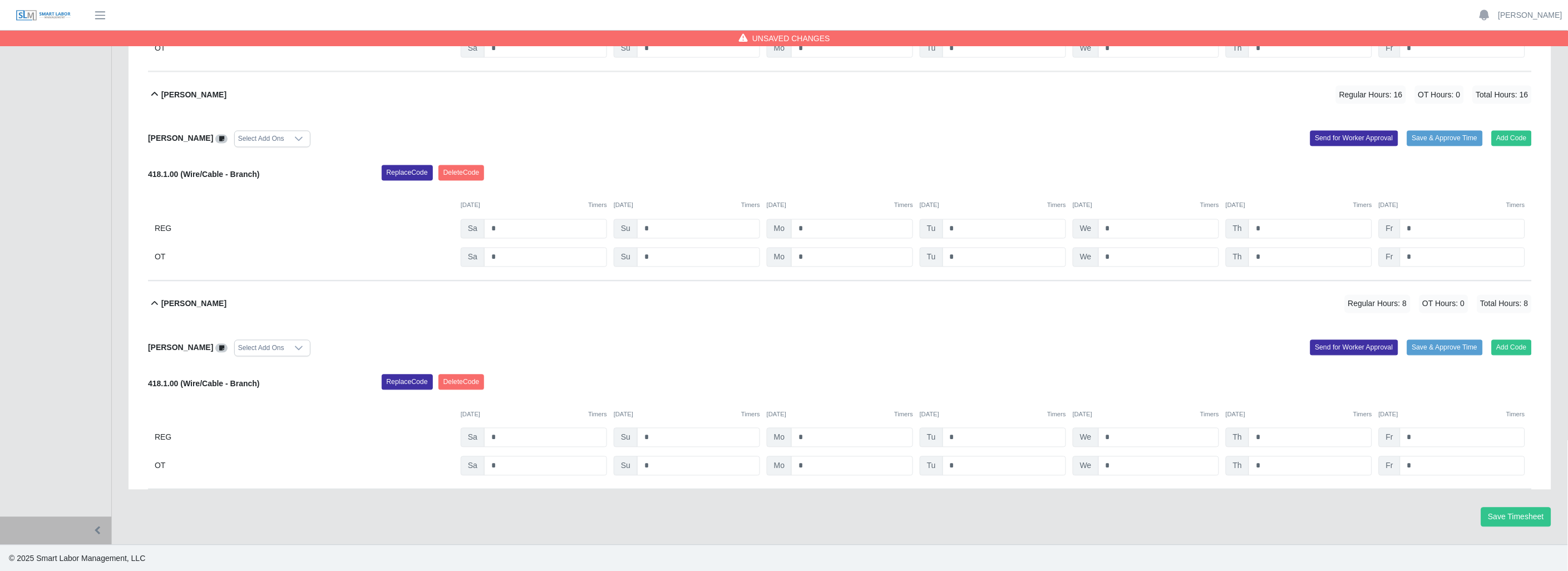
scroll to position [2537, 0]
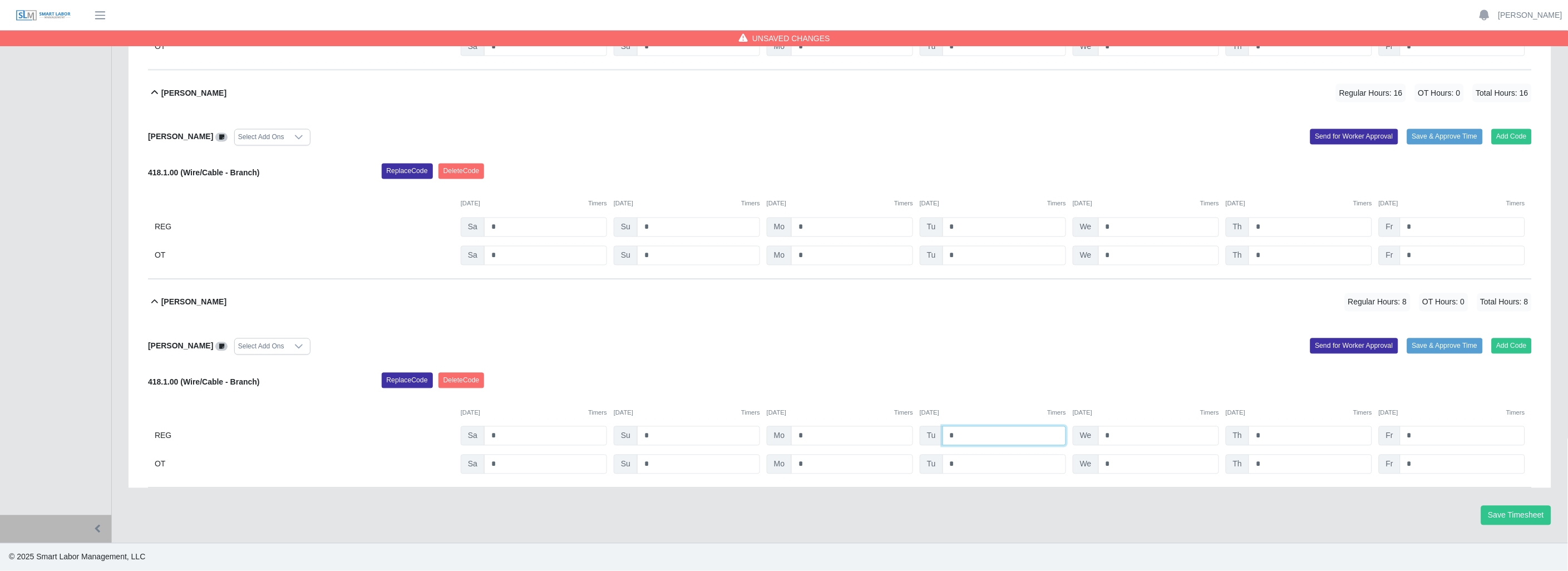
click at [963, 436] on input "*" at bounding box center [1004, 436] width 123 height 19
type input "*"
click at [993, 457] on input "*" at bounding box center [1004, 465] width 123 height 19
type input "*"
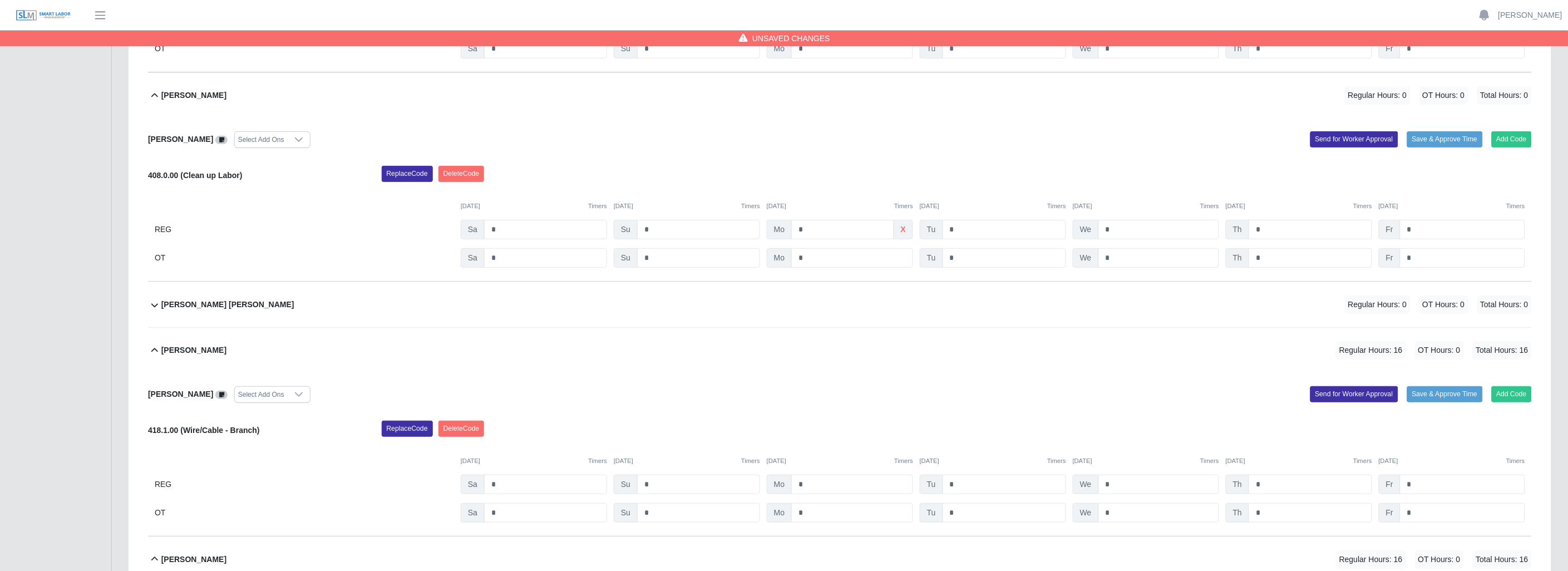
scroll to position [1794, 0]
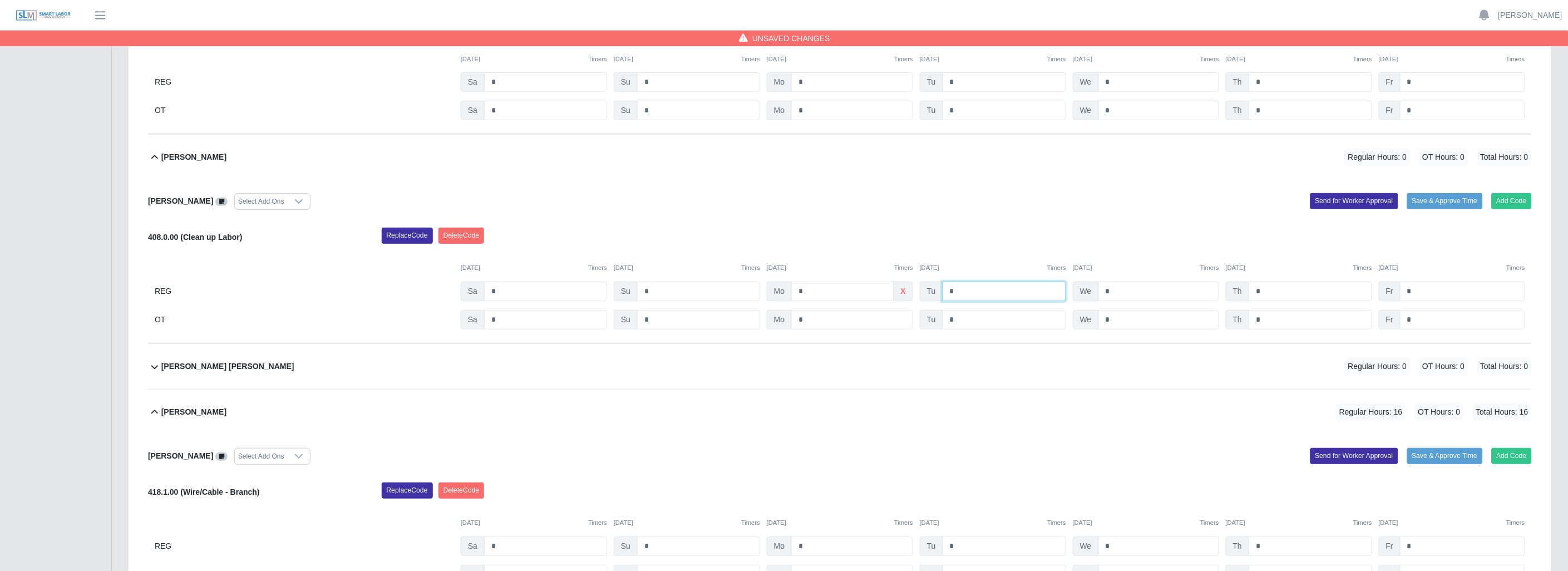
click at [963, 299] on input "*" at bounding box center [1004, 292] width 123 height 19
type input "*"
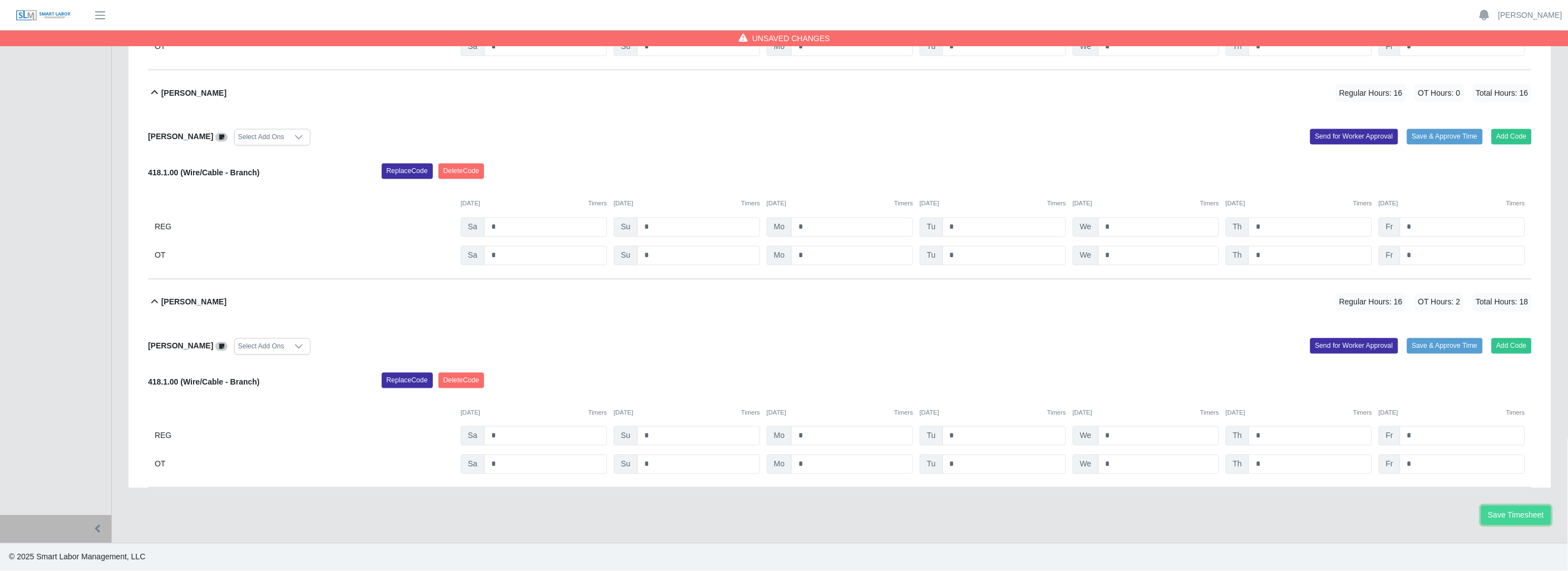
click at [1497, 513] on button "Save Timesheet" at bounding box center [1516, 516] width 70 height 19
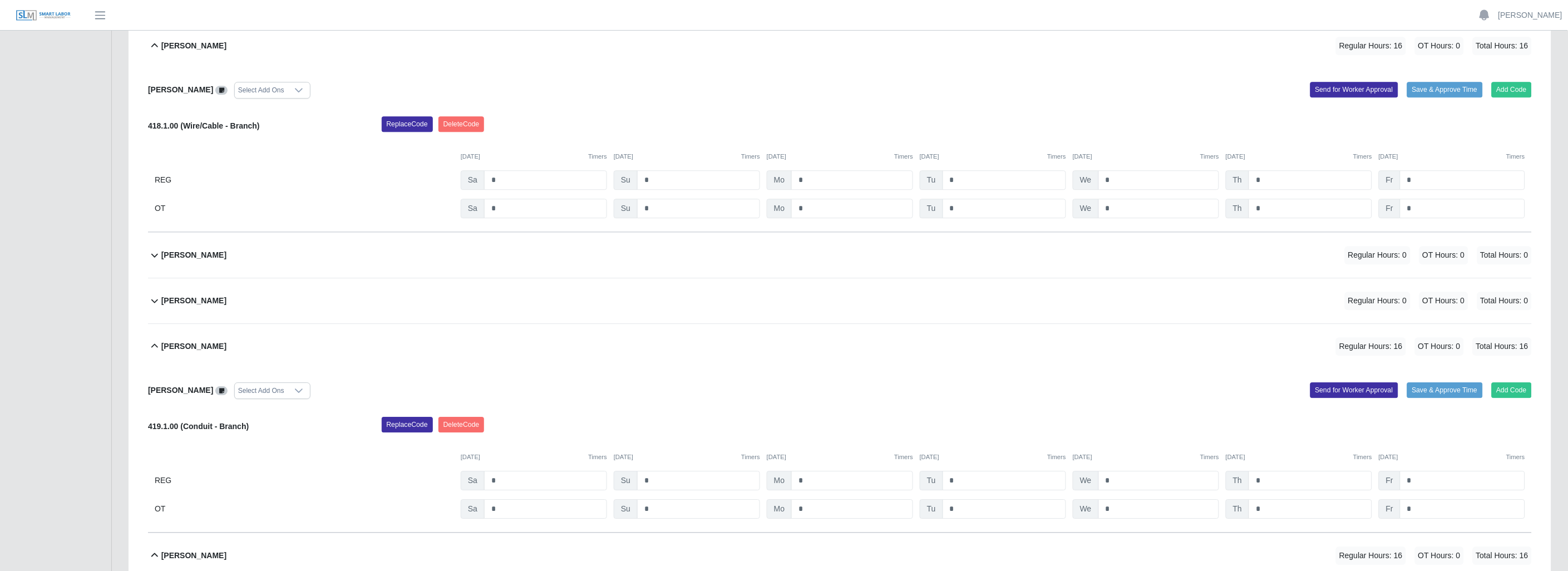
scroll to position [1176, 0]
